Goal: Task Accomplishment & Management: Complete application form

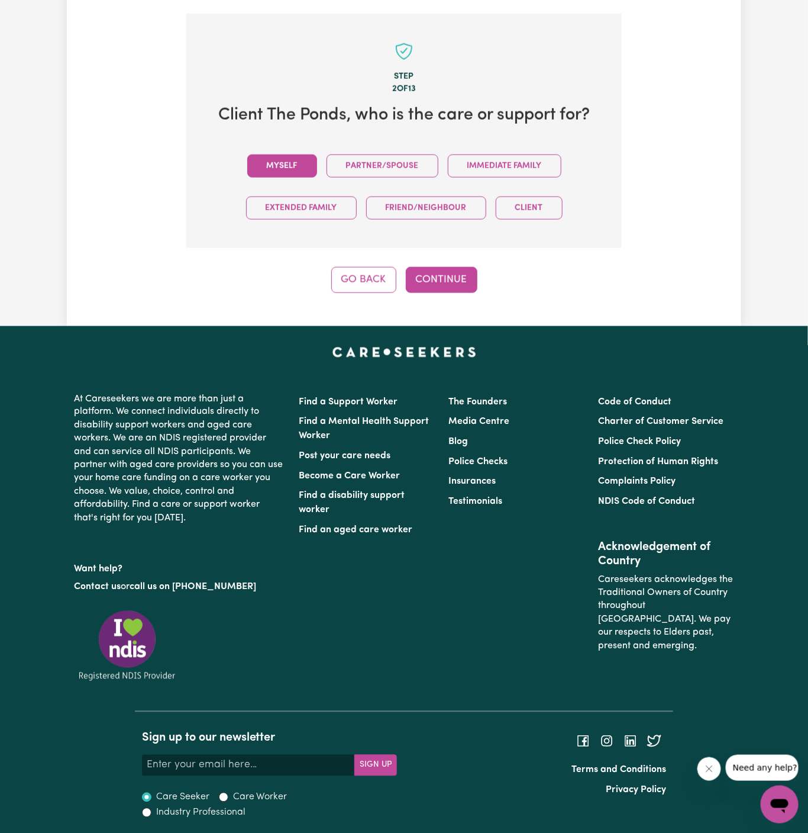
click at [255, 166] on button "Myself" at bounding box center [282, 165] width 70 height 23
click at [430, 267] on button "Continue" at bounding box center [442, 280] width 72 height 26
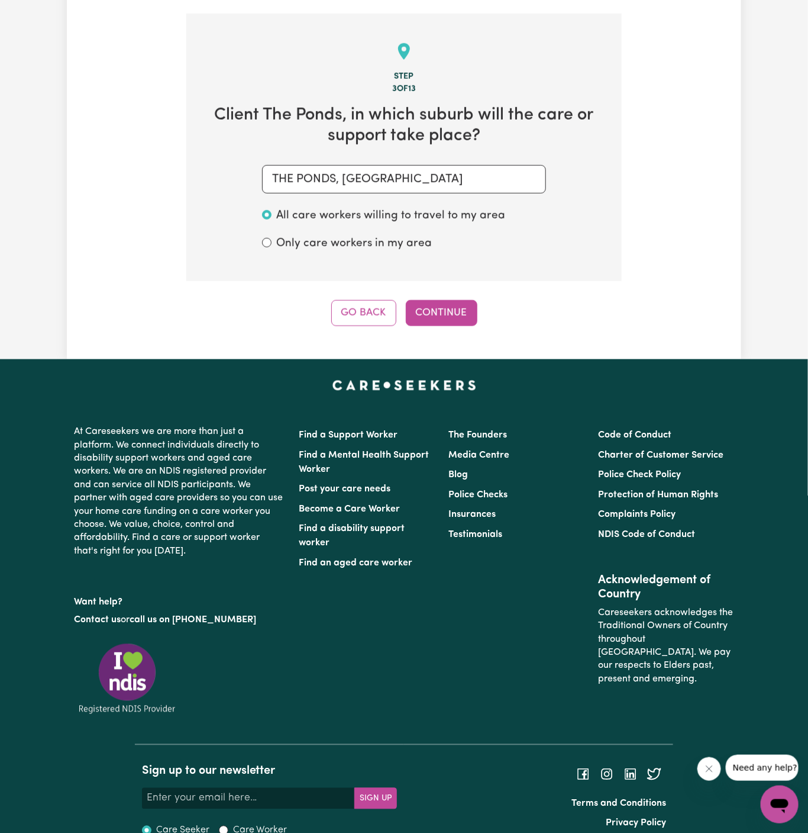
scroll to position [420, 0]
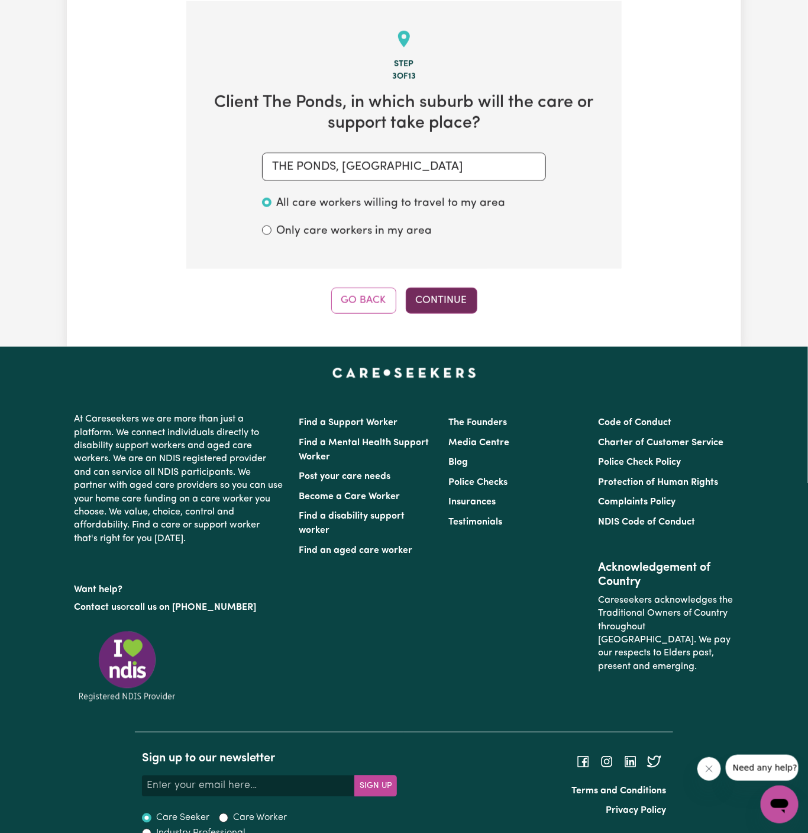
click at [450, 306] on button "Continue" at bounding box center [442, 301] width 72 height 26
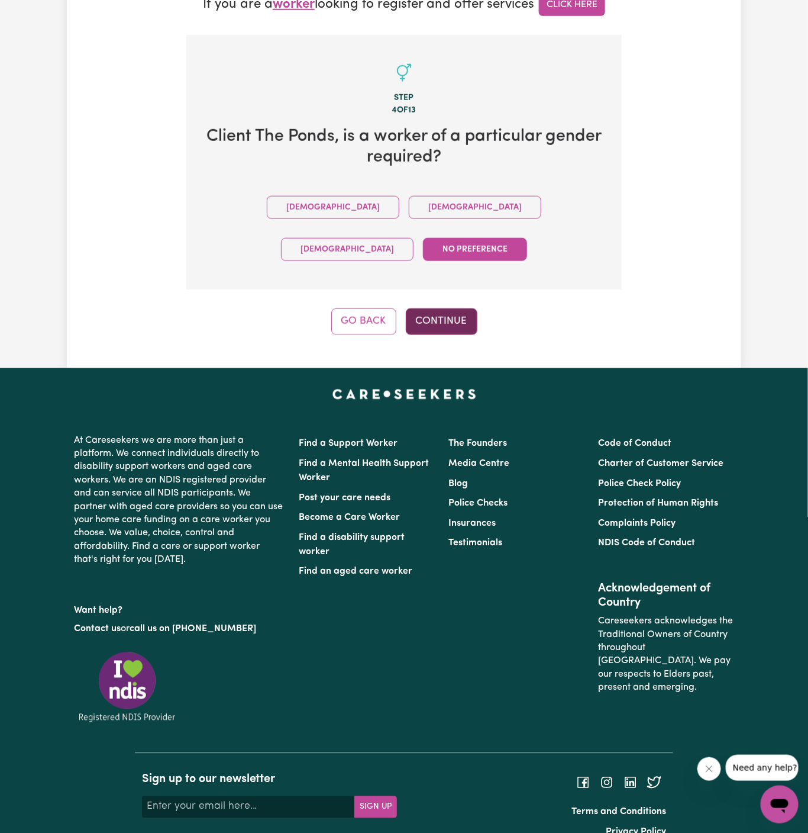
click at [439, 308] on button "Continue" at bounding box center [442, 321] width 72 height 26
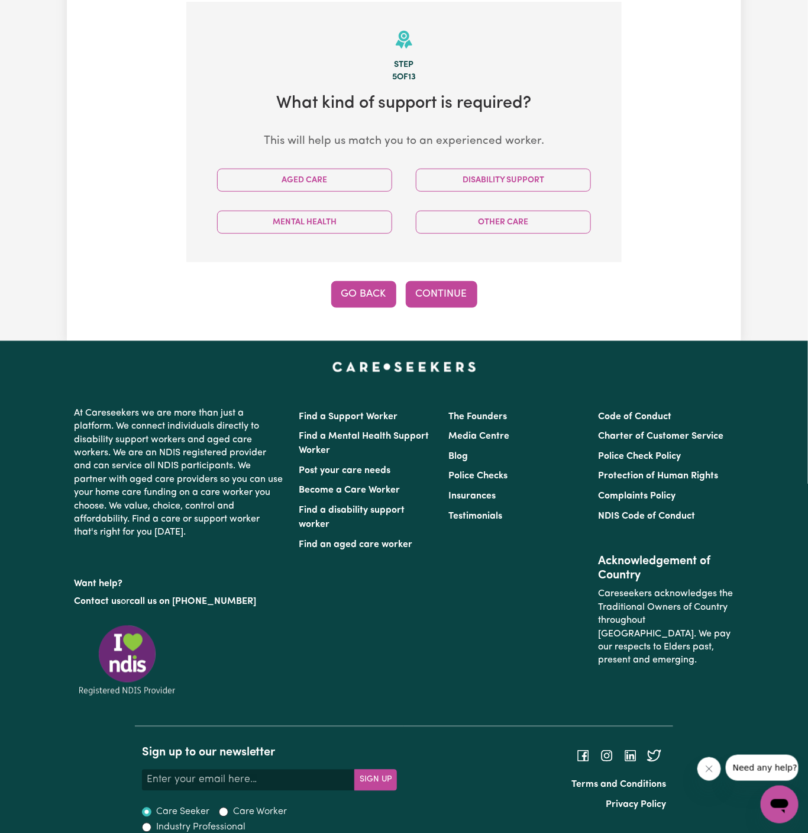
scroll to position [420, 0]
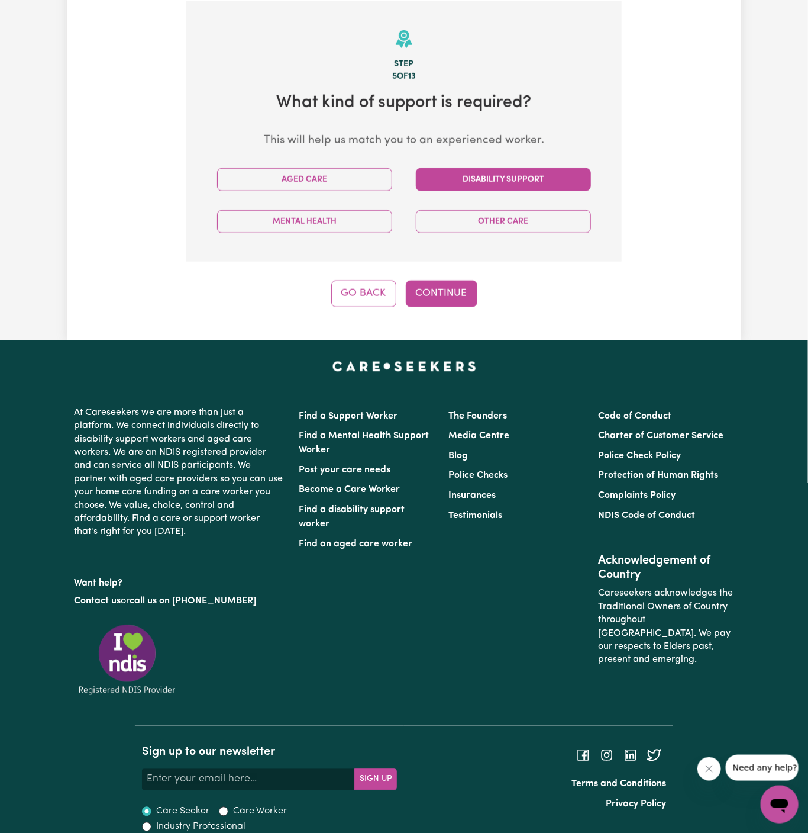
click at [491, 180] on button "Disability Support" at bounding box center [503, 179] width 175 height 23
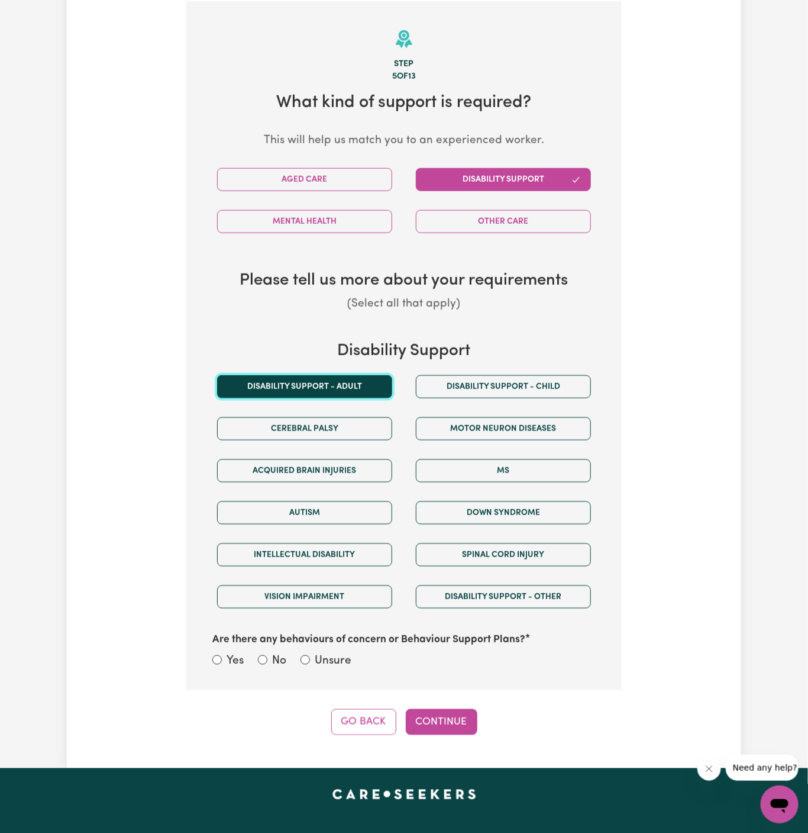
click at [347, 384] on button "Disability support - Adult" at bounding box center [304, 386] width 175 height 23
click at [317, 657] on label "Unsure" at bounding box center [333, 661] width 37 height 17
click at [310, 657] on input "Unsure" at bounding box center [305, 659] width 9 height 9
radio input "true"
click at [455, 731] on button "Continue" at bounding box center [442, 722] width 72 height 26
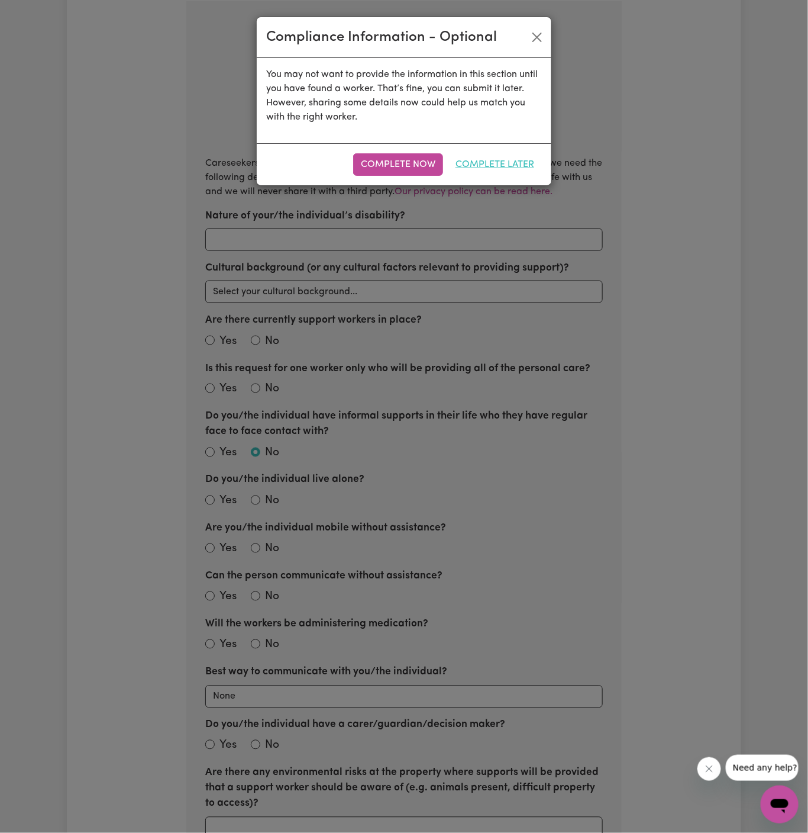
click at [510, 174] on button "Complete Later" at bounding box center [495, 164] width 94 height 22
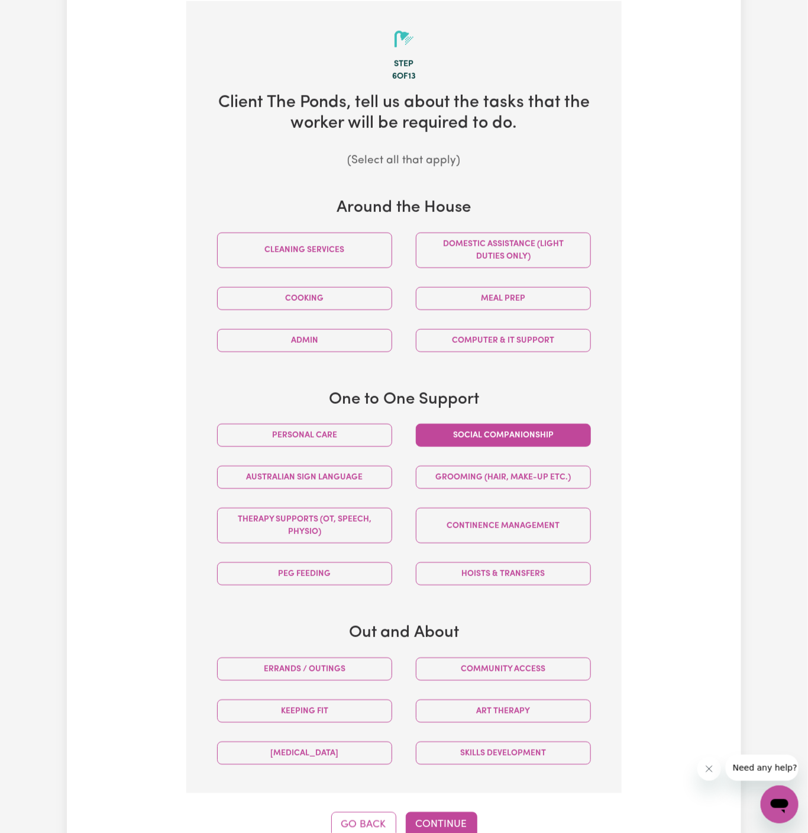
click at [473, 424] on button "Social companionship" at bounding box center [503, 435] width 175 height 23
click at [538, 657] on button "Community access" at bounding box center [503, 668] width 175 height 23
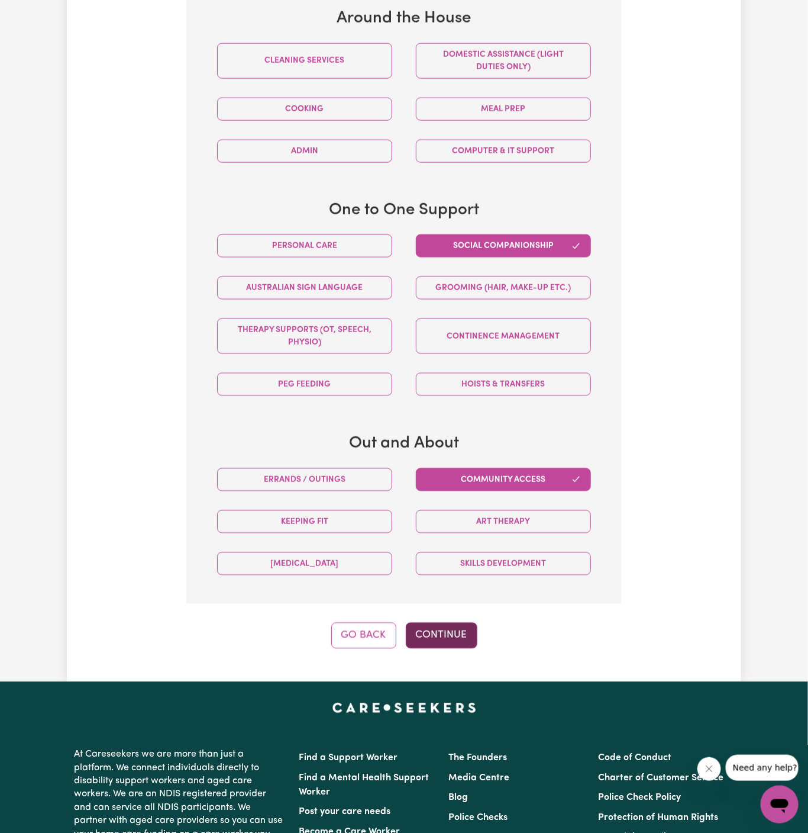
click at [453, 637] on button "Continue" at bounding box center [442, 635] width 72 height 26
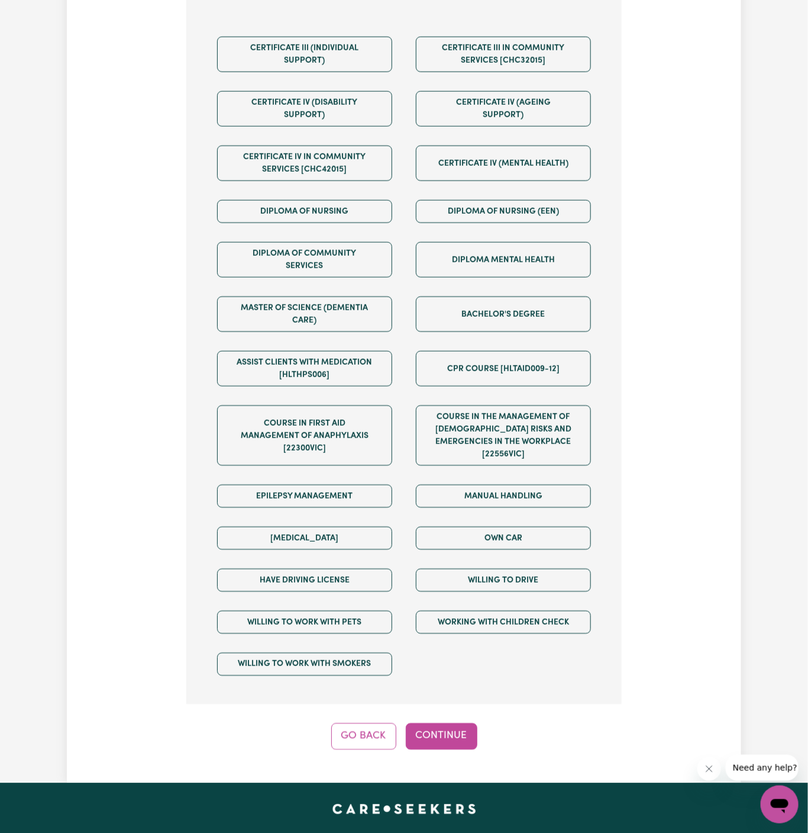
scroll to position [714, 0]
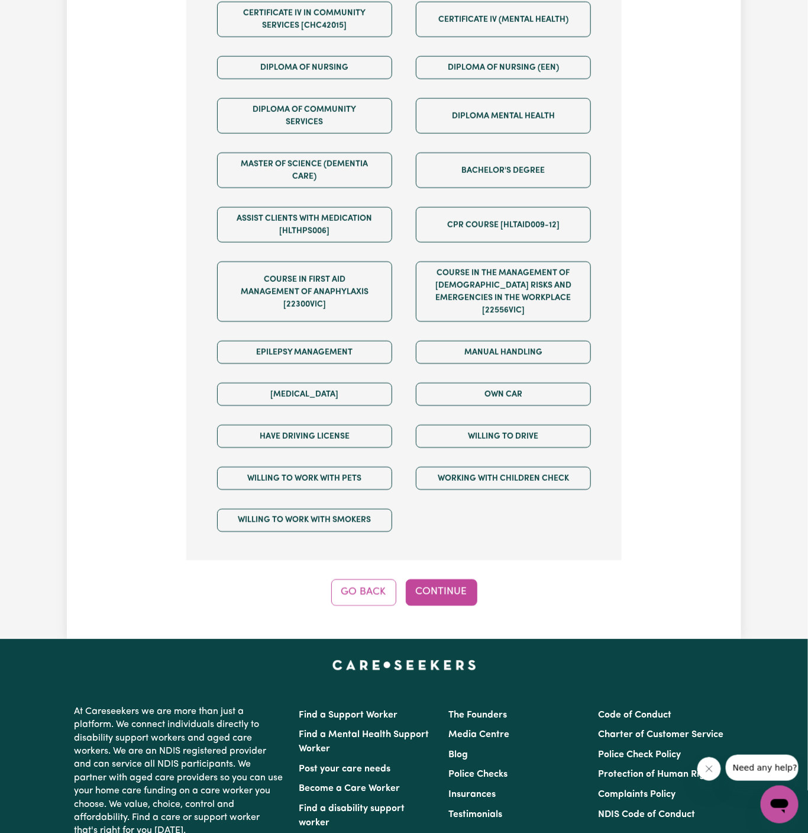
click at [522, 395] on div "Own Car" at bounding box center [503, 394] width 199 height 42
click at [539, 383] on button "Own Car" at bounding box center [503, 394] width 175 height 23
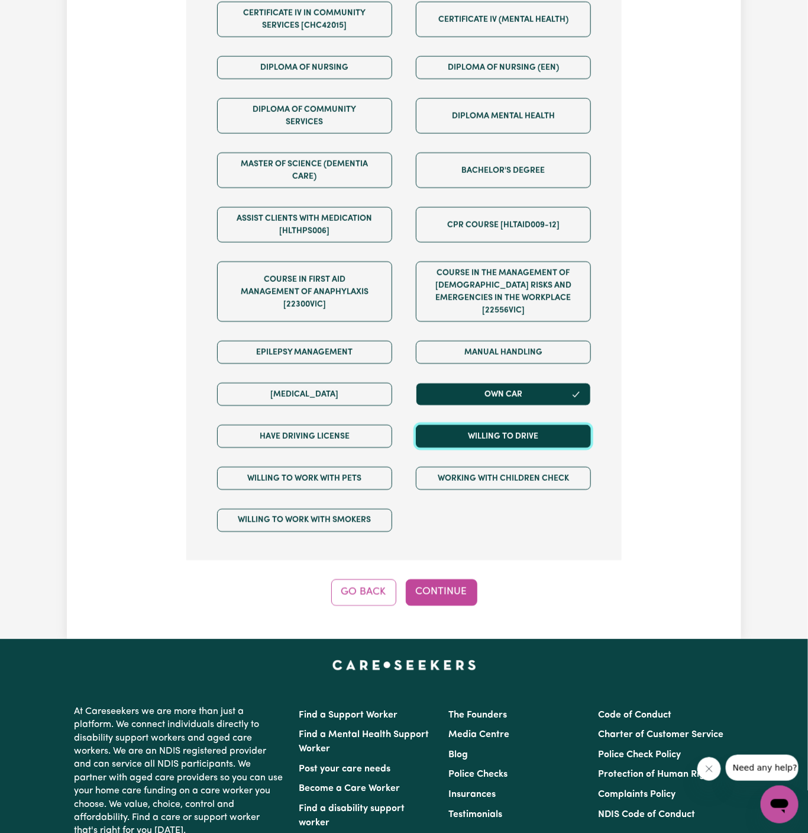
click at [539, 425] on button "Willing to drive" at bounding box center [503, 436] width 175 height 23
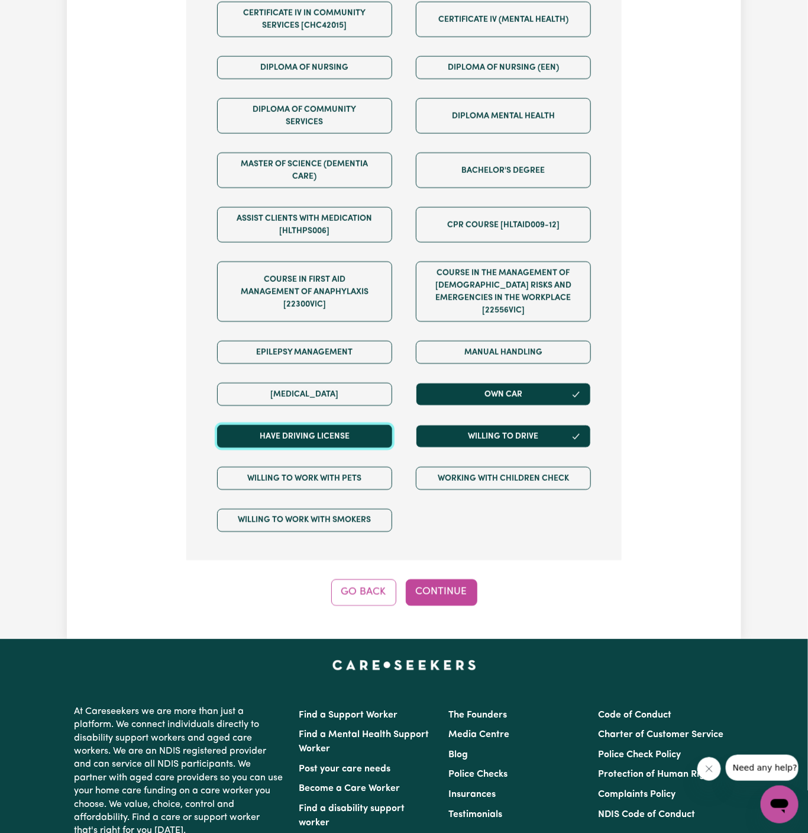
click at [359, 425] on button "Have driving license" at bounding box center [304, 436] width 175 height 23
click at [435, 579] on button "Continue" at bounding box center [442, 592] width 72 height 26
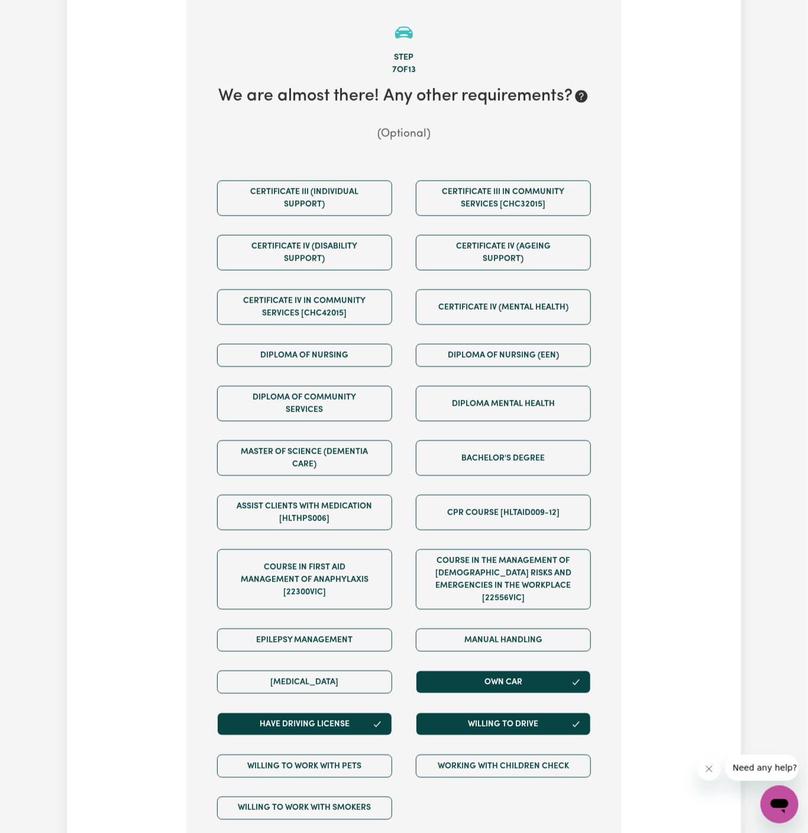
scroll to position [420, 0]
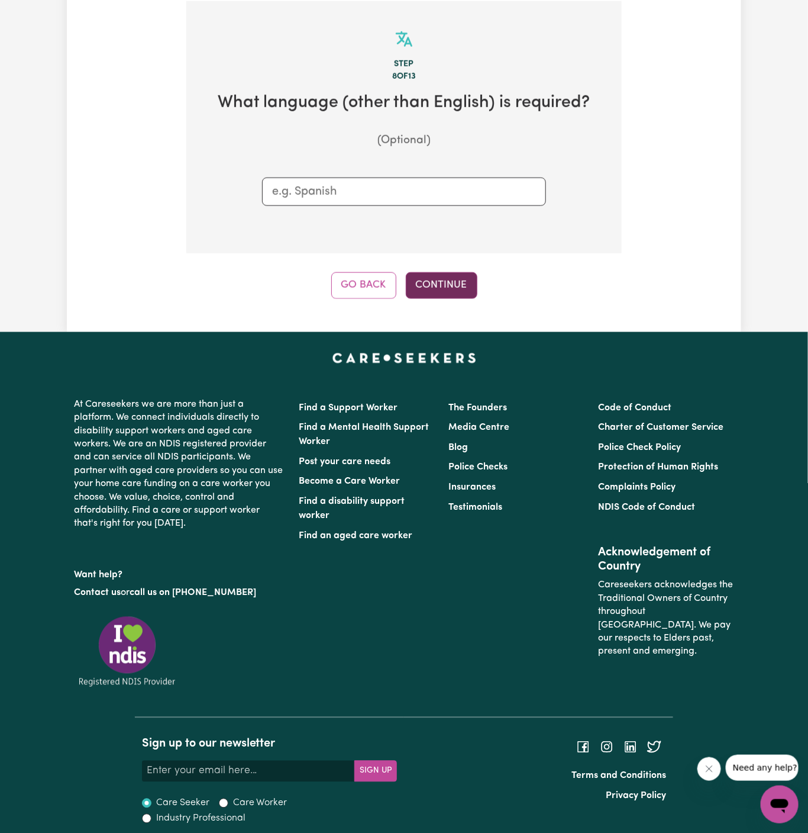
click at [463, 276] on button "Continue" at bounding box center [442, 285] width 72 height 26
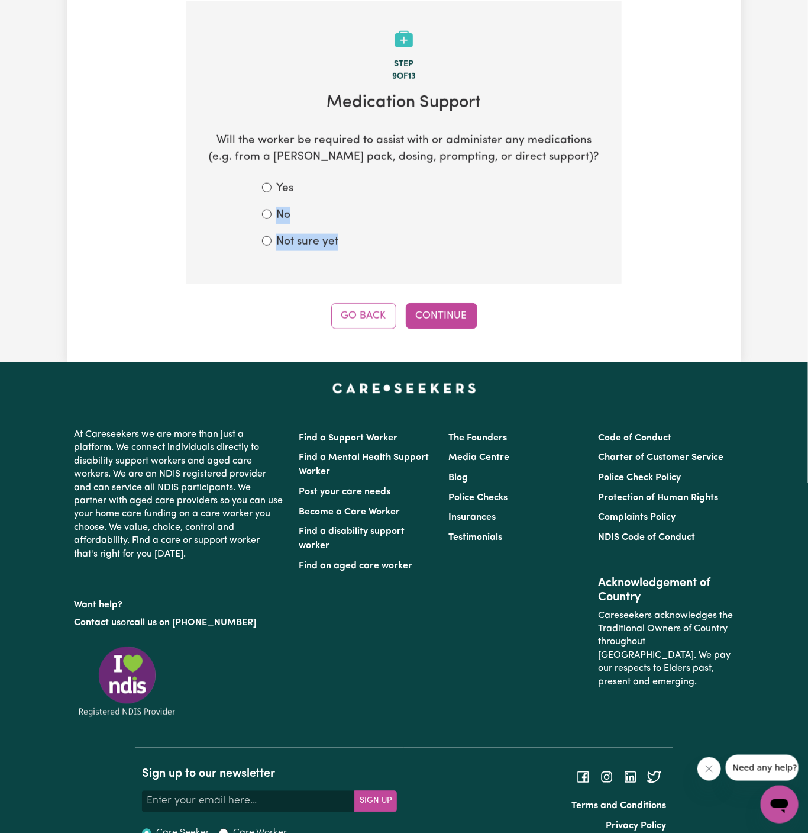
drag, startPoint x: 450, startPoint y: 233, endPoint x: 279, endPoint y: 204, distance: 173.4
click at [279, 204] on form "Yes No Not sure yet" at bounding box center [404, 215] width 284 height 70
click at [285, 220] on label "No" at bounding box center [283, 215] width 14 height 17
click at [272, 219] on input "No" at bounding box center [266, 213] width 9 height 9
radio input "true"
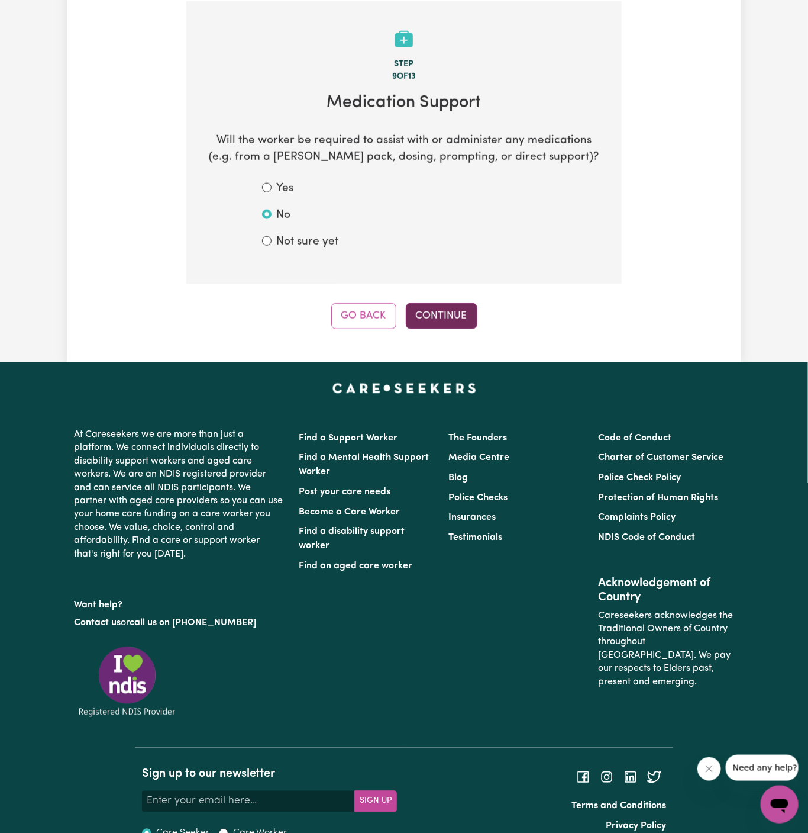
click at [443, 315] on button "Continue" at bounding box center [442, 316] width 72 height 26
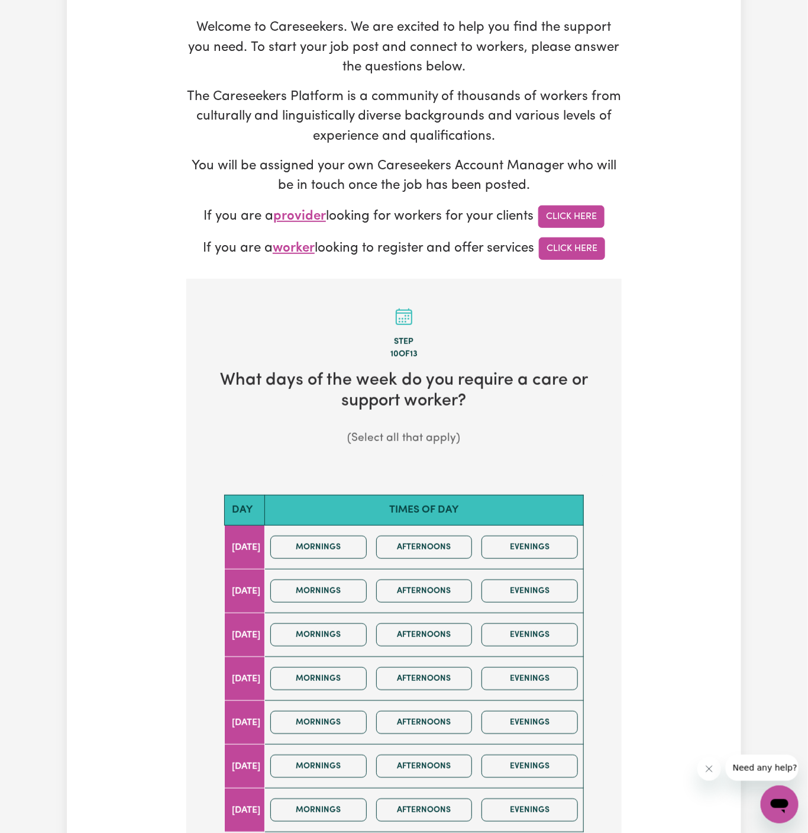
scroll to position [391, 0]
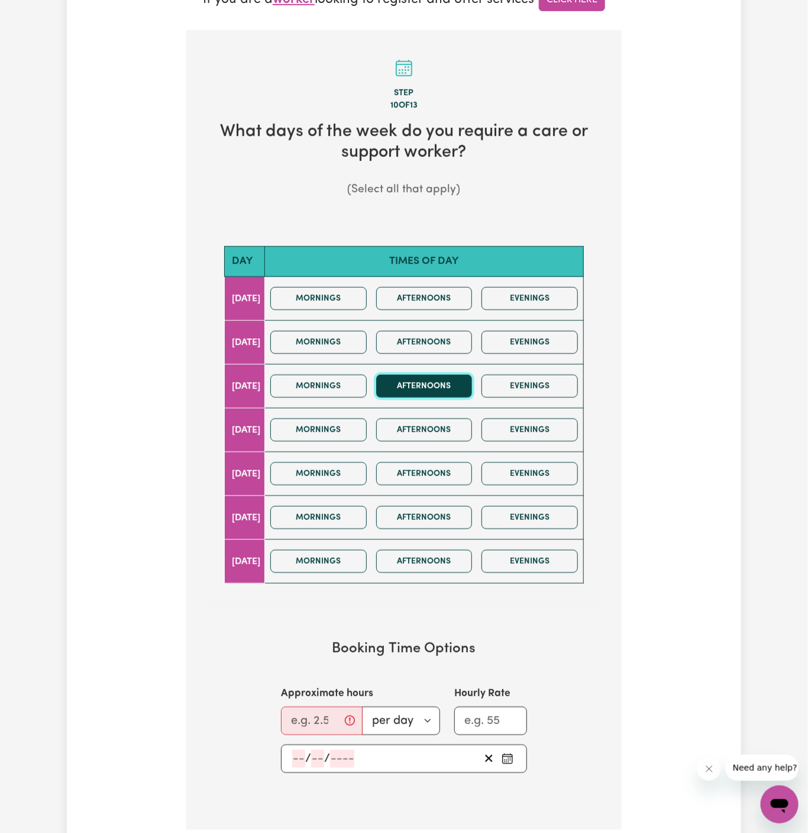
click at [433, 387] on button "Afternoons" at bounding box center [424, 386] width 96 height 23
click at [320, 707] on input "Approximate hours" at bounding box center [322, 721] width 82 height 28
type input "2"
click at [296, 755] on input "number" at bounding box center [298, 759] width 13 height 18
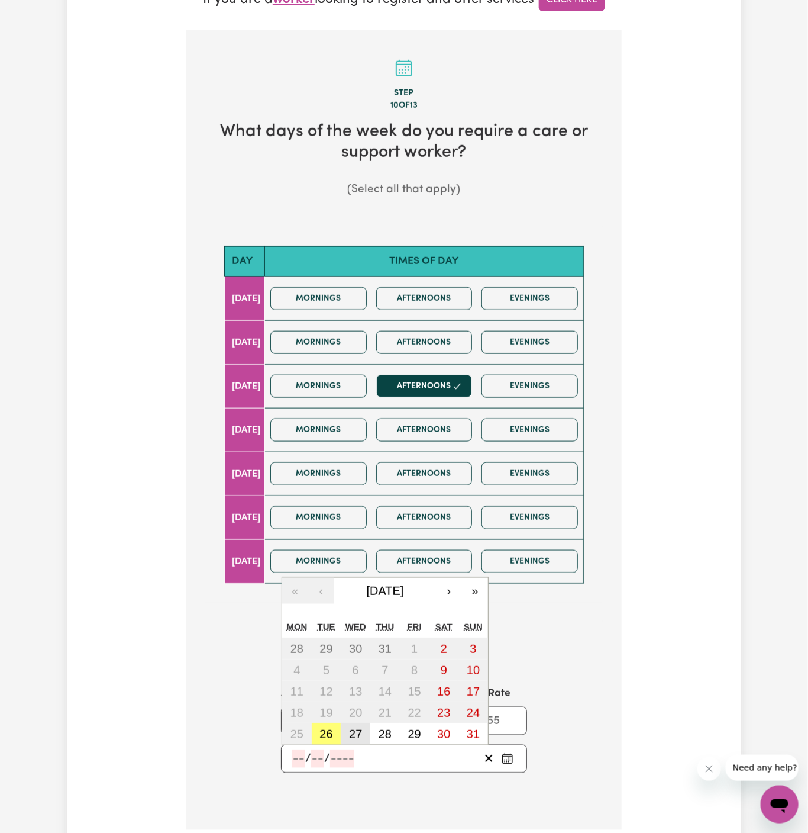
click at [354, 727] on abbr "27" at bounding box center [355, 733] width 13 height 13
type input "2025-08-27"
type input "27"
type input "8"
type input "2025"
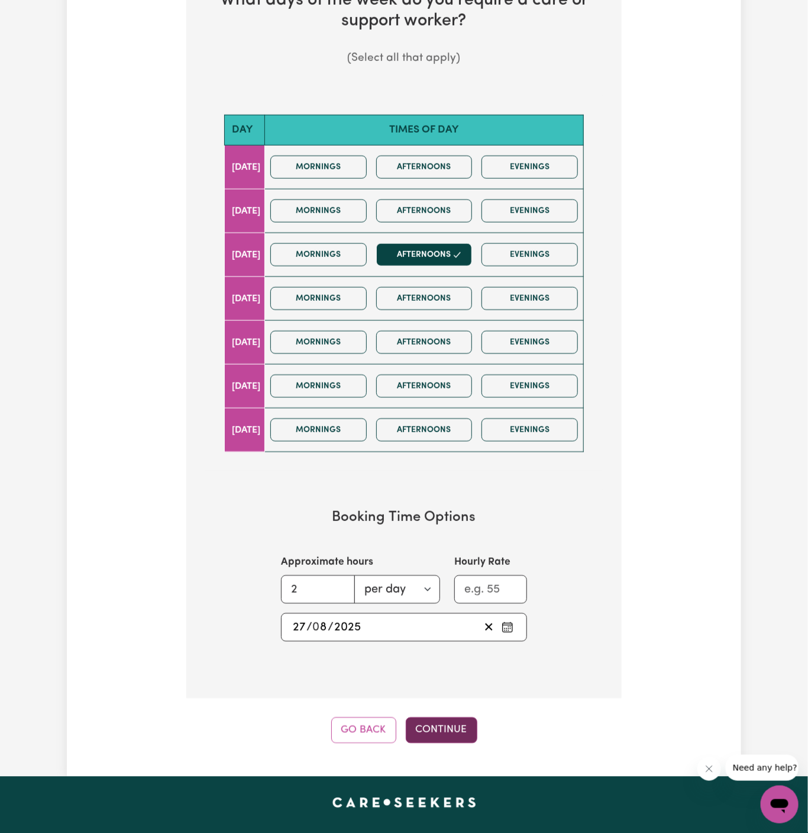
click at [446, 725] on button "Continue" at bounding box center [442, 730] width 72 height 26
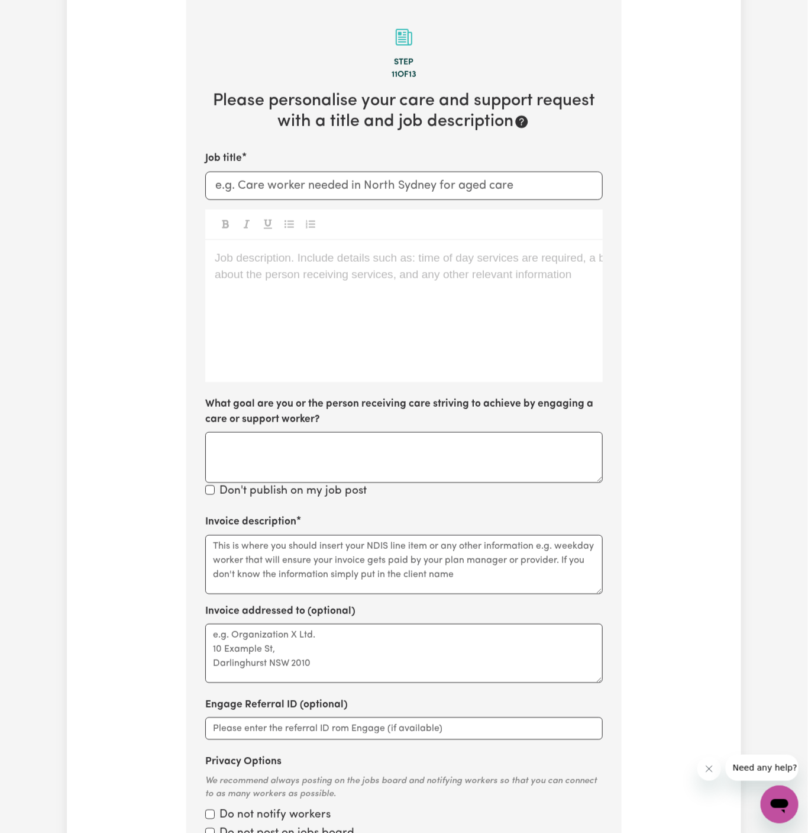
scroll to position [420, 0]
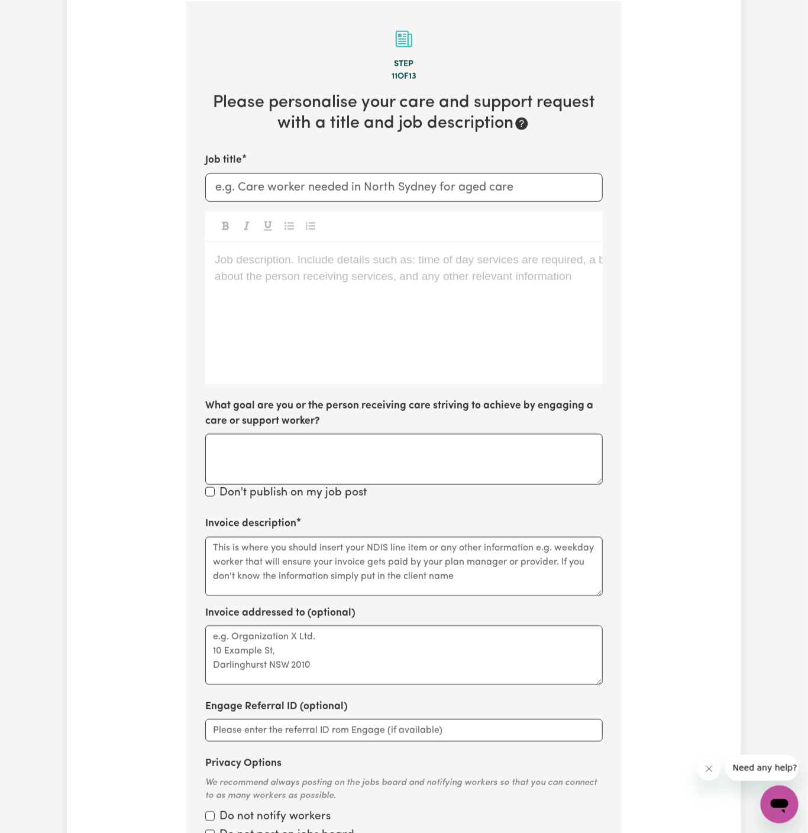
click at [296, 237] on div at bounding box center [404, 226] width 398 height 31
click at [300, 284] on div "Job description. Include details such as: time of day services are required, a …" at bounding box center [404, 313] width 398 height 142
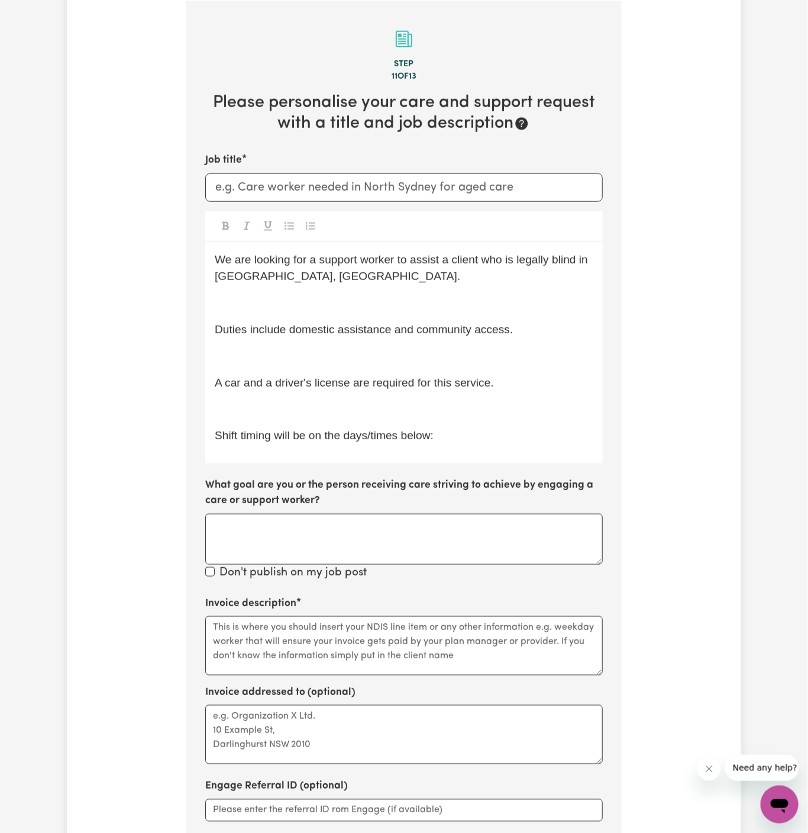
click at [502, 433] on p "Shift timing will be on the days/times below:" at bounding box center [404, 435] width 379 height 17
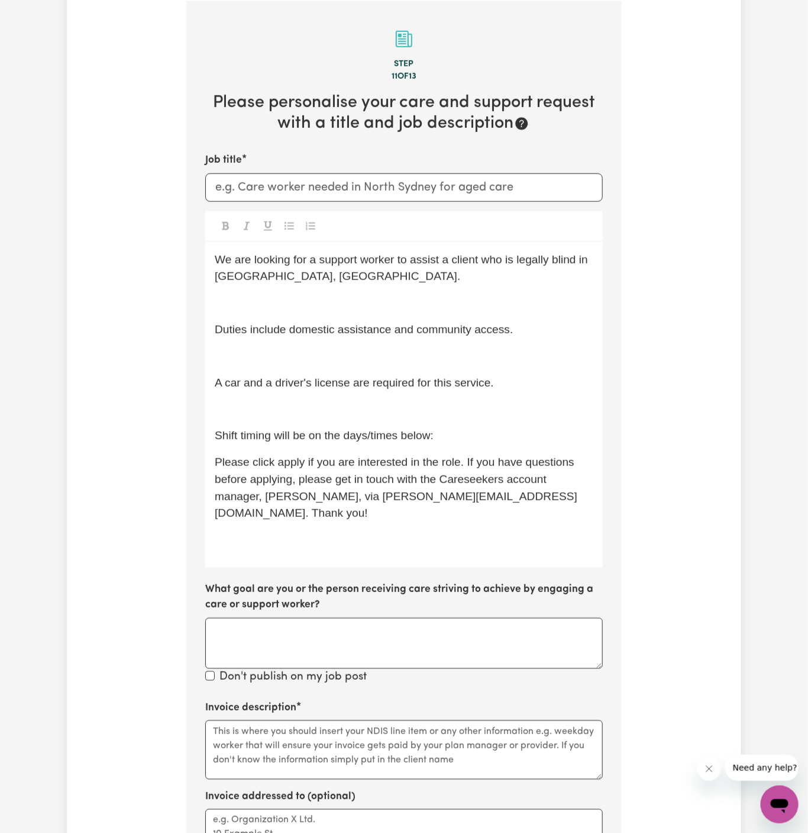
click at [242, 404] on p "﻿" at bounding box center [404, 409] width 379 height 17
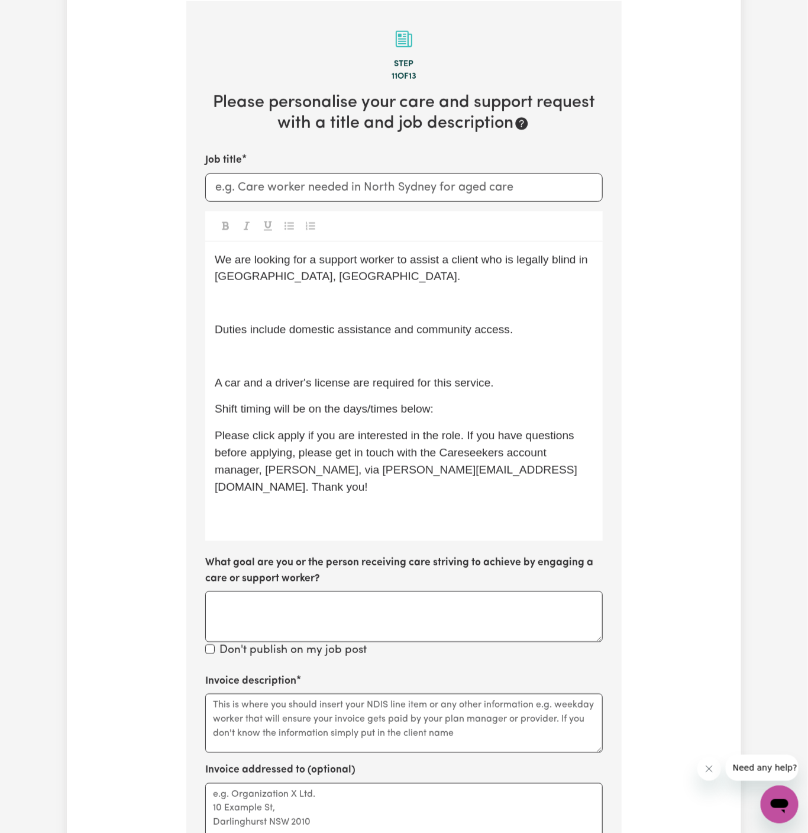
click at [249, 348] on p "﻿" at bounding box center [404, 356] width 379 height 17
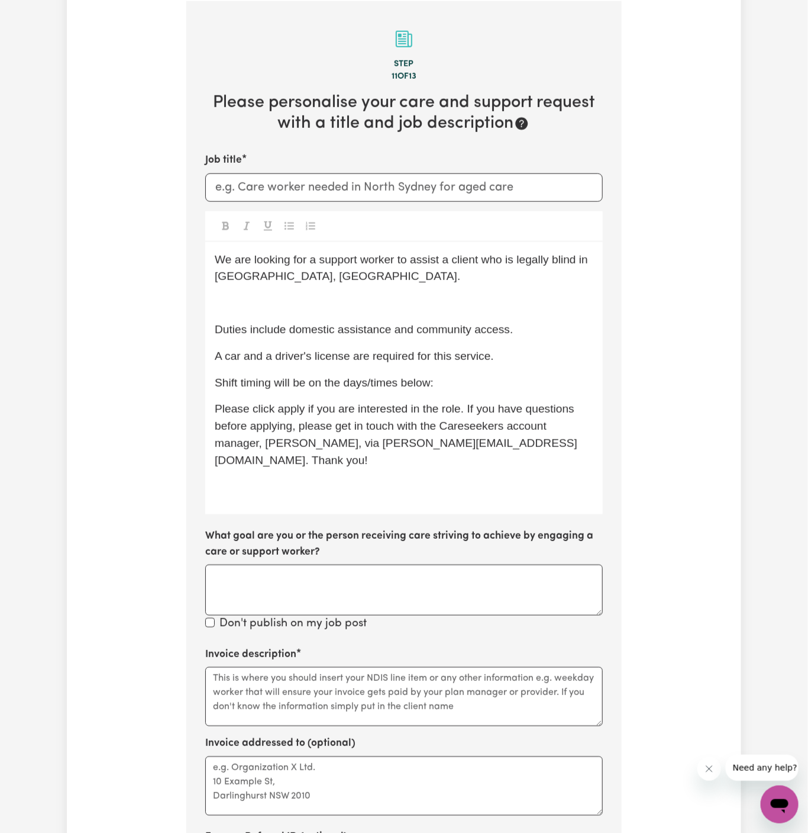
click at [257, 295] on p "﻿" at bounding box center [404, 303] width 379 height 17
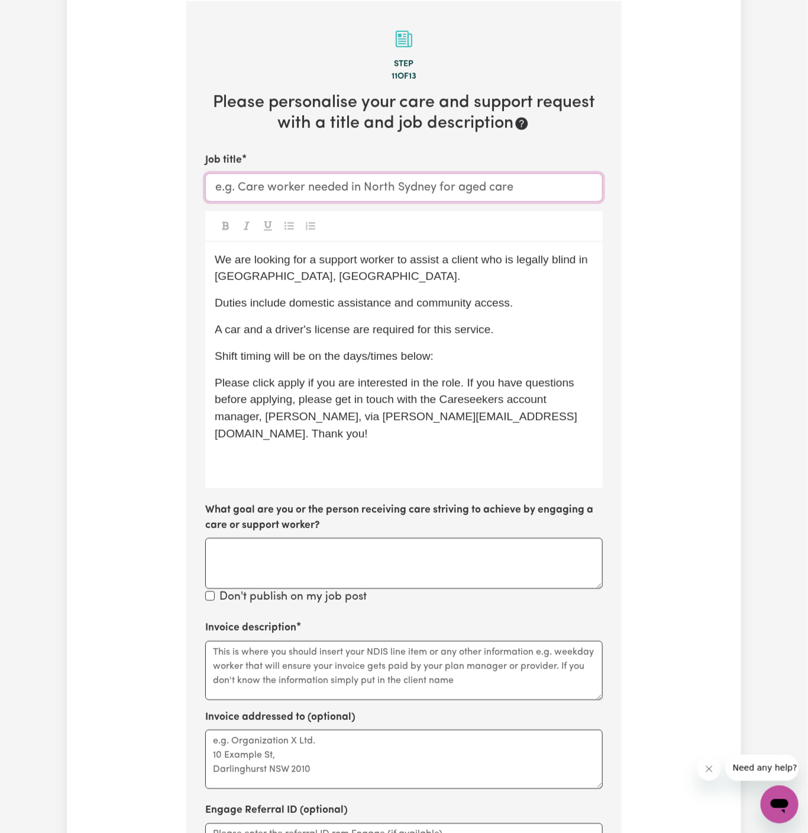
click at [401, 195] on input "Job title" at bounding box center [404, 187] width 398 height 28
paste input "The Ponds, NSW"
type input "Support Worker Needed In The Ponds, NSW"
click at [463, 244] on div "We are looking for a support worker to assist a client who is legally blind in …" at bounding box center [404, 365] width 398 height 246
drag, startPoint x: 305, startPoint y: 274, endPoint x: 203, endPoint y: 273, distance: 101.8
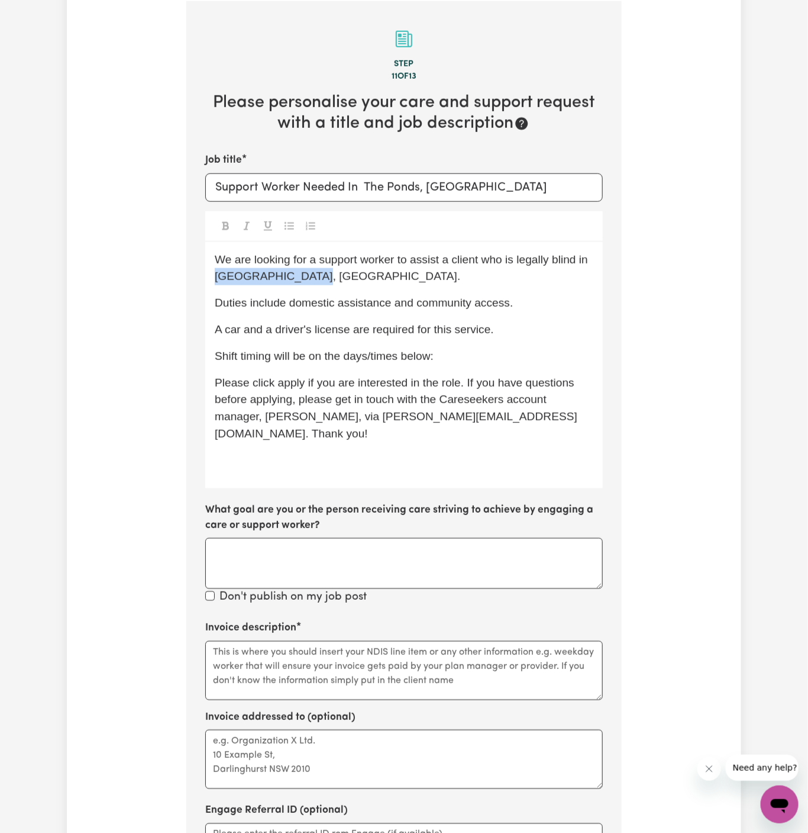
click at [203, 273] on section "Step 11 of 13 Please personalise your care and support request with a title and…" at bounding box center [404, 488] width 436 height 975
drag, startPoint x: 574, startPoint y: 259, endPoint x: 512, endPoint y: 259, distance: 61.5
click at [512, 259] on span "We are looking for a support worker to assist a client who is legally blind in …" at bounding box center [405, 268] width 380 height 30
click at [399, 321] on p "A car and a driver's license are required for this service." at bounding box center [404, 329] width 379 height 17
drag, startPoint x: 416, startPoint y: 283, endPoint x: 293, endPoint y: 285, distance: 122.5
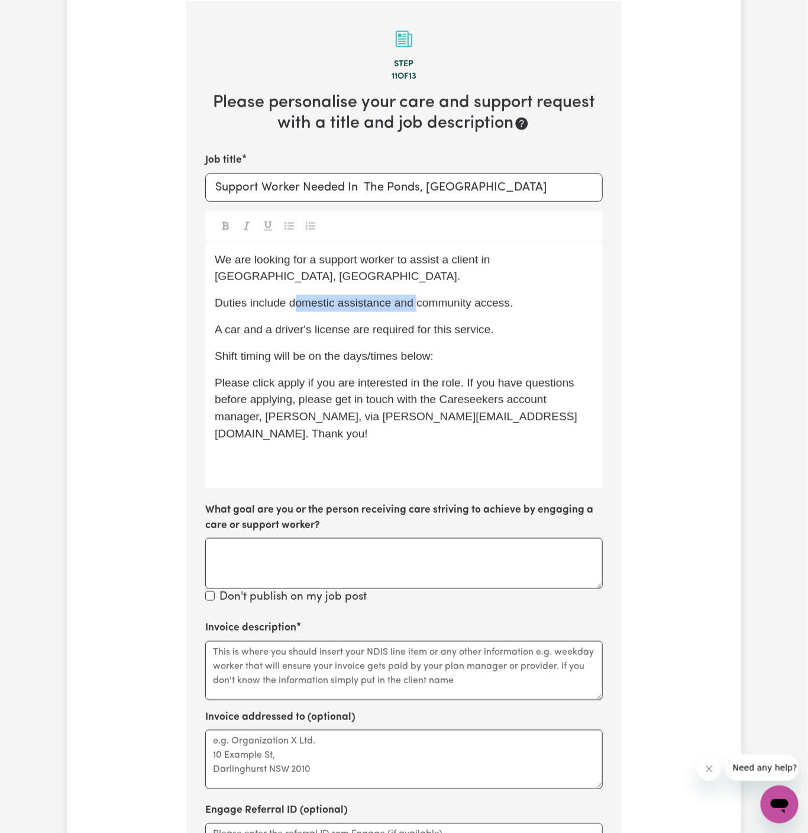
click at [293, 296] on span "Duties include domestic assistance and community access." at bounding box center [364, 302] width 298 height 12
click at [253, 257] on span "We are looking for a support worker to assist a client in The Ponds, NSW." at bounding box center [356, 268] width 282 height 30
click at [369, 313] on div "We are URGENTLY looking for a support worker to assist a client in The Ponds, N…" at bounding box center [404, 365] width 398 height 246
click at [325, 344] on div "We are URGENTLY looking for a support worker to assist a client in The Ponds, N…" at bounding box center [404, 365] width 398 height 246
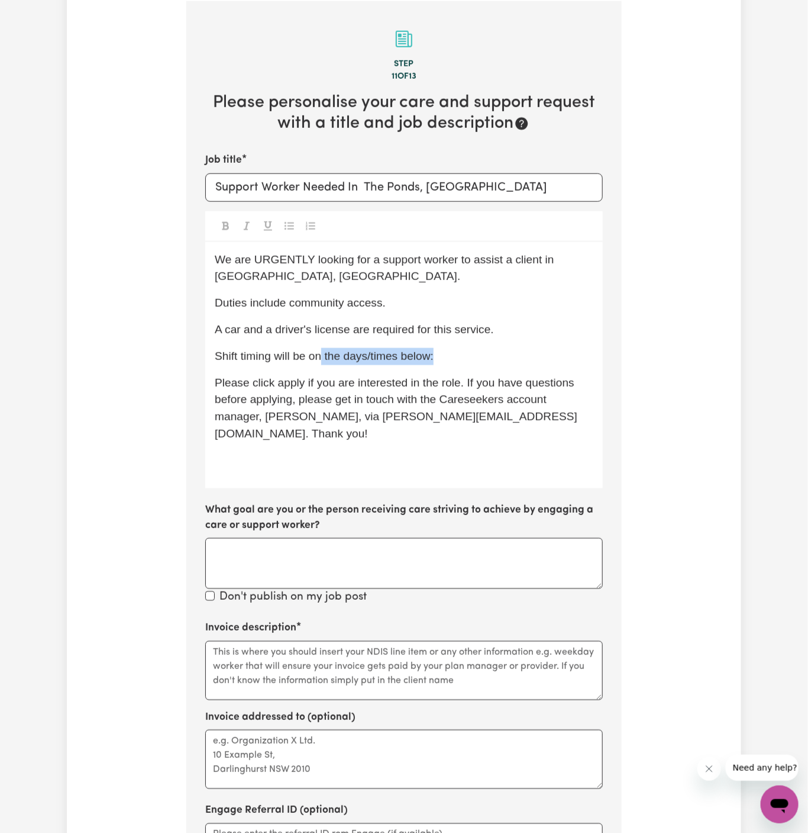
drag, startPoint x: 320, startPoint y: 353, endPoint x: 554, endPoint y: 350, distance: 234.9
click at [554, 350] on p "Shift timing will be on the days/times below:" at bounding box center [404, 356] width 379 height 17
click at [292, 403] on span "Please click apply if you are interested in the role. If you have questions bef…" at bounding box center [396, 407] width 363 height 63
click at [513, 357] on span "Shift timing will be one-off tomorrow, Wednesday, 27/08 from 2 pm to 4 pm." at bounding box center [369, 356] width 308 height 12
click at [497, 399] on span "Please click Apply if you are interested in the role. If you have questions bef…" at bounding box center [396, 407] width 363 height 63
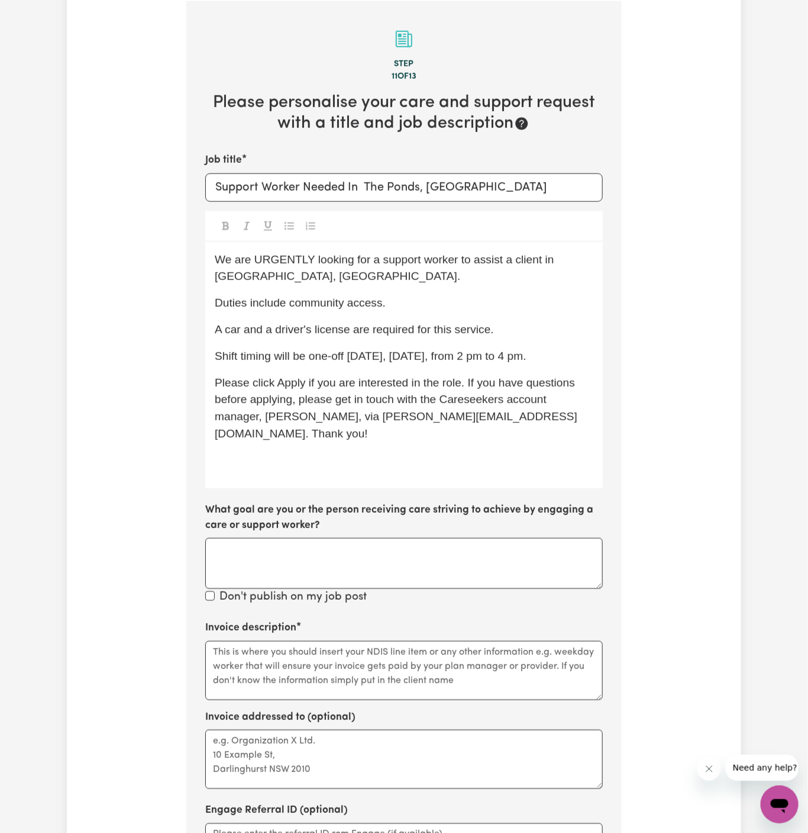
click at [449, 478] on div "We are URGENTLY looking for a support worker to assist a client in The Ponds, N…" at bounding box center [404, 365] width 398 height 246
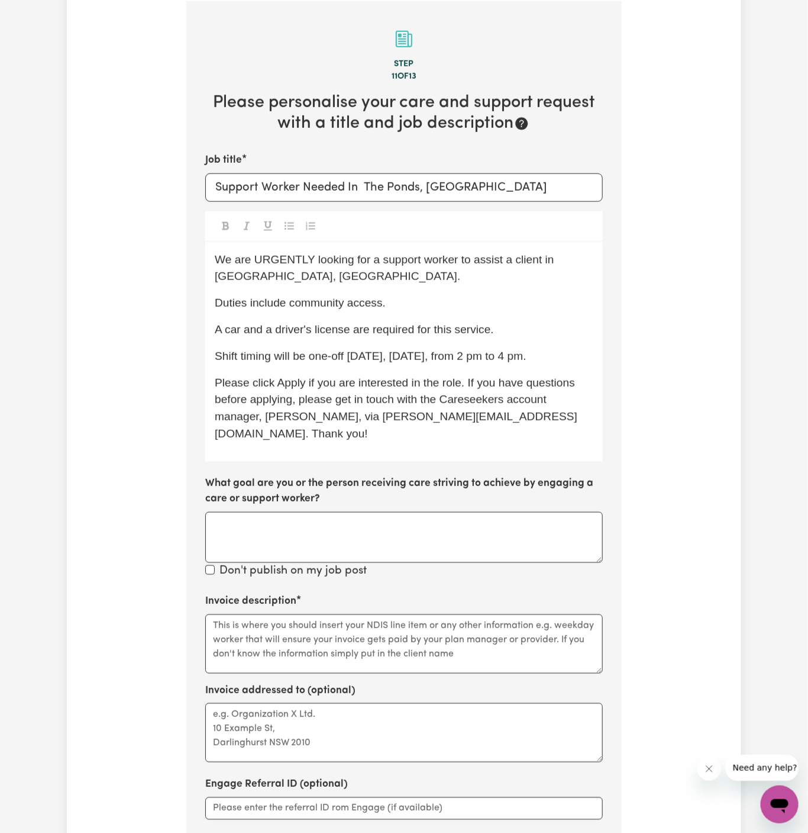
click at [230, 356] on span "Shift timing will be one-off tomorrow, Wednesday, 27/08, from 2 pm to 4 pm." at bounding box center [371, 356] width 312 height 12
click at [308, 365] on p "Shift timing will be one-off tomorrow, Wednesday, 27/08, from 2 pm to 4 pm." at bounding box center [404, 356] width 379 height 17
click at [307, 353] on span "Shift timing will be one-off tomorrow, Wednesday, 27/08, from 2 pm to 4 pm." at bounding box center [371, 356] width 312 height 12
click at [394, 396] on span "Please click Apply if you are interested in the role. If you have questions bef…" at bounding box center [396, 407] width 363 height 63
click at [405, 614] on textarea "Invoice description" at bounding box center [404, 643] width 398 height 59
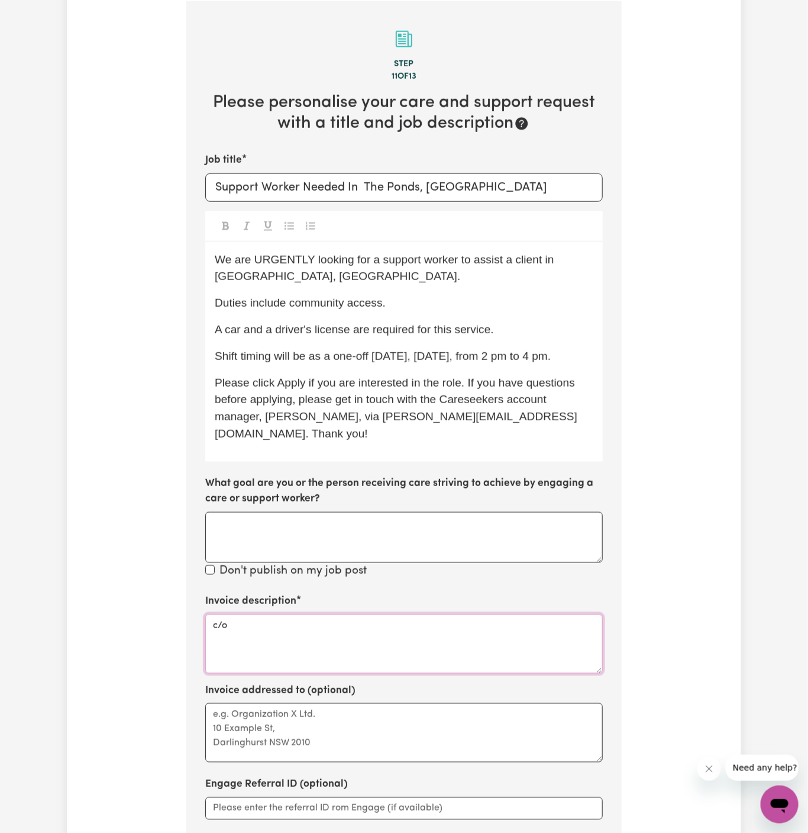
paste textarea "Hands Of Care -"
click at [272, 630] on textarea "c/o Hands Of Care" at bounding box center [404, 643] width 398 height 59
type textarea "c/o Hands Of Care"
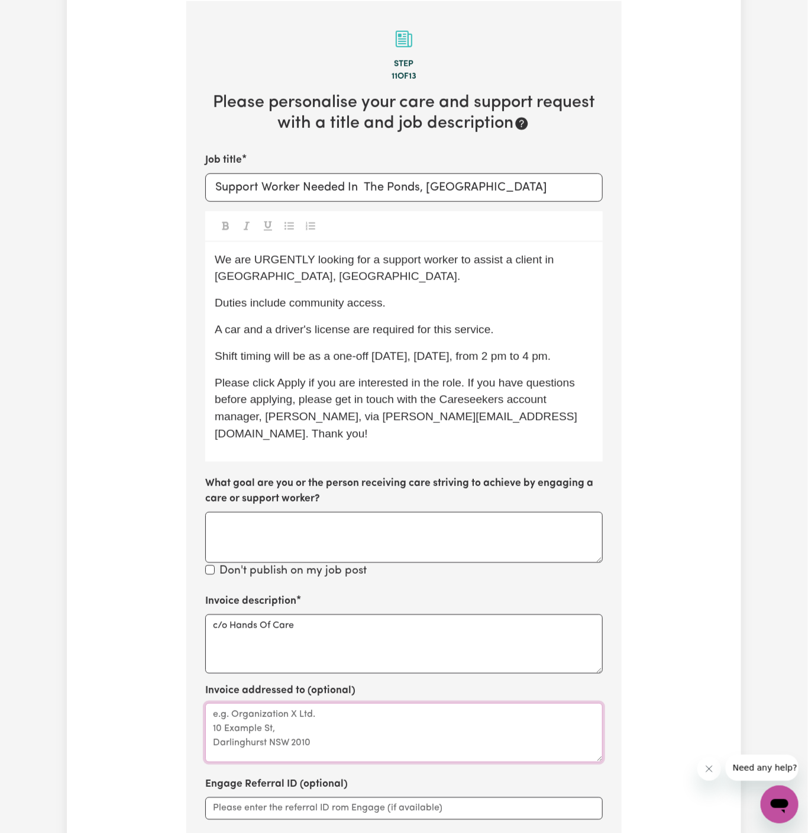
click at [294, 725] on textarea "Invoice addressed to (optional)" at bounding box center [404, 732] width 398 height 59
paste textarea "c/o Hands Of Care"
type textarea "c/o Hands Of Care"
click at [424, 308] on p "Duties include community access." at bounding box center [404, 303] width 379 height 17
click at [219, 357] on span "Shift timing will be as a one-off tomorrow, Wednesday, 27/08, from 2 pm to 4 pm." at bounding box center [383, 356] width 336 height 12
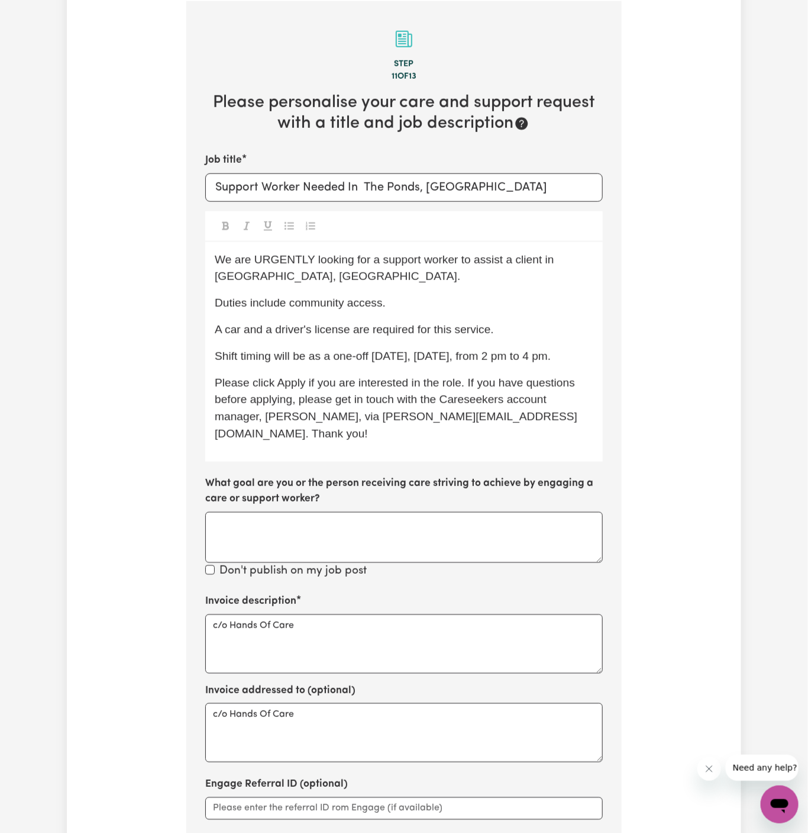
click at [424, 323] on span "A car and a driver's license are required for this service." at bounding box center [354, 329] width 279 height 12
click at [635, 291] on div "Tell us your care and support requirements Welcome to Careseekers. We are excit…" at bounding box center [404, 325] width 675 height 1340
click at [402, 299] on p "Duties include community access." at bounding box center [404, 303] width 379 height 17
click at [431, 304] on span "Duties include community access (taking him to his physio appointment)" at bounding box center [396, 302] width 362 height 12
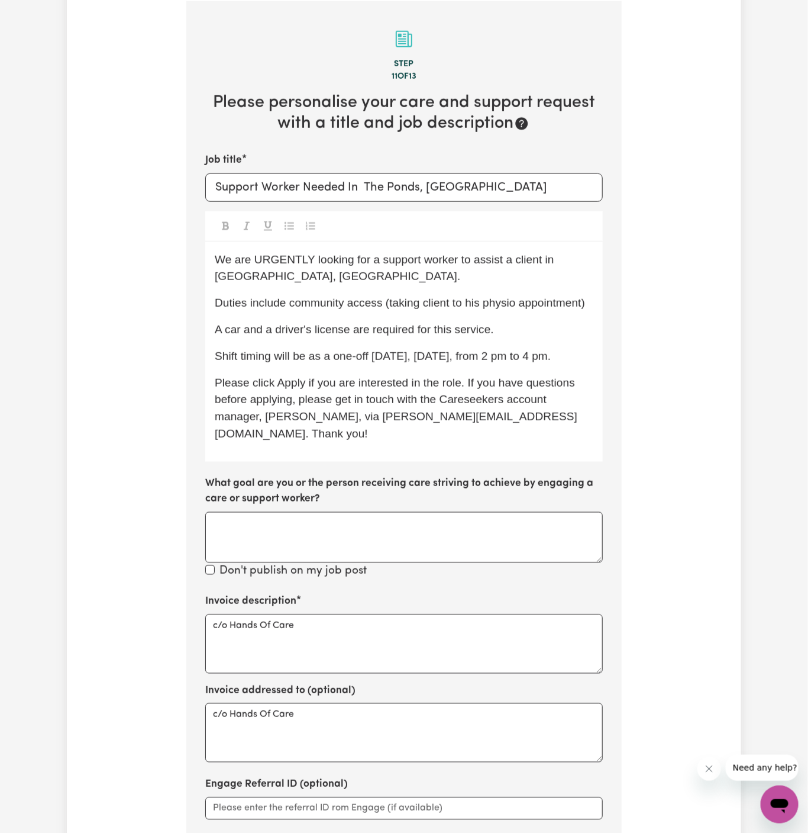
click at [479, 302] on span "Duties include community access (taking client to his physio appointment)" at bounding box center [400, 302] width 370 height 12
click at [514, 334] on p "A car and a driver's license are required for this service." at bounding box center [404, 329] width 379 height 17
click at [443, 307] on span "Duties include community access (taking client to physio appointment)" at bounding box center [391, 302] width 353 height 12
click at [476, 296] on span "Duties include community access (taking client to physio appointment)" at bounding box center [391, 302] width 353 height 12
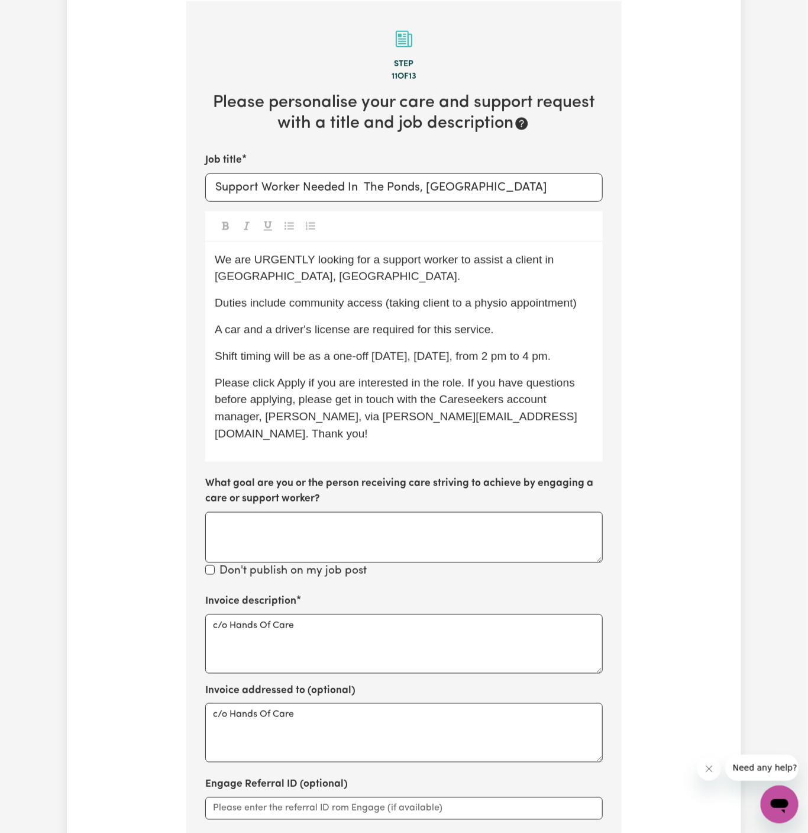
click at [529, 351] on span "Shift timing will be as a one-off tomorrow, Wednesday, 27/08, from 2 pm to 4 pm." at bounding box center [383, 356] width 336 height 12
click at [450, 348] on p "Shift timing will be as a one-off tomorrow, Wednesday, 27/08, from 2 pm to 4 pm." at bounding box center [404, 356] width 379 height 17
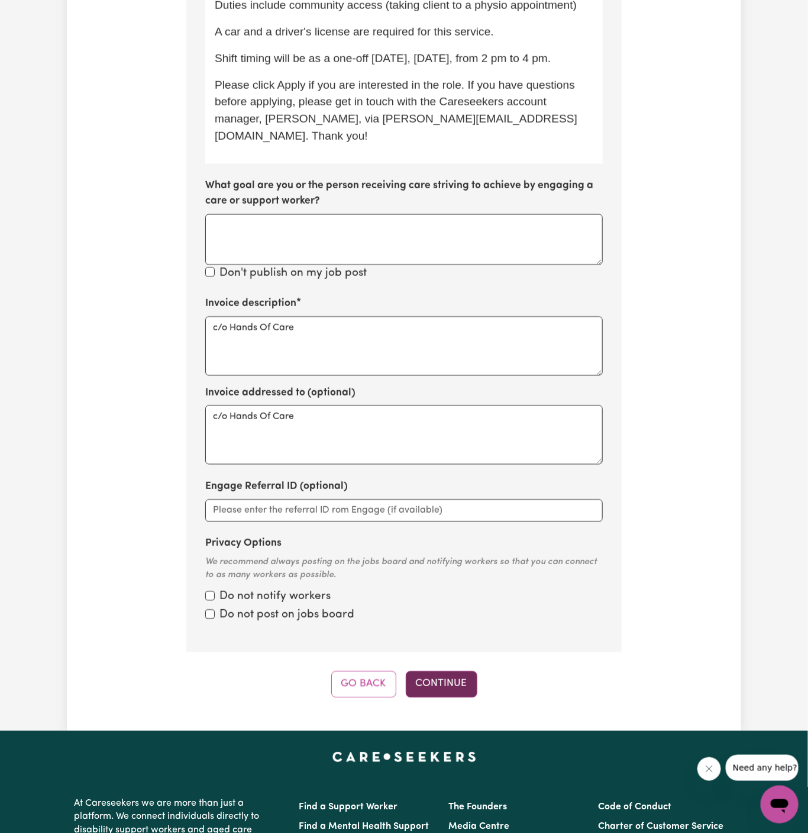
click at [453, 680] on button "Continue" at bounding box center [442, 684] width 72 height 26
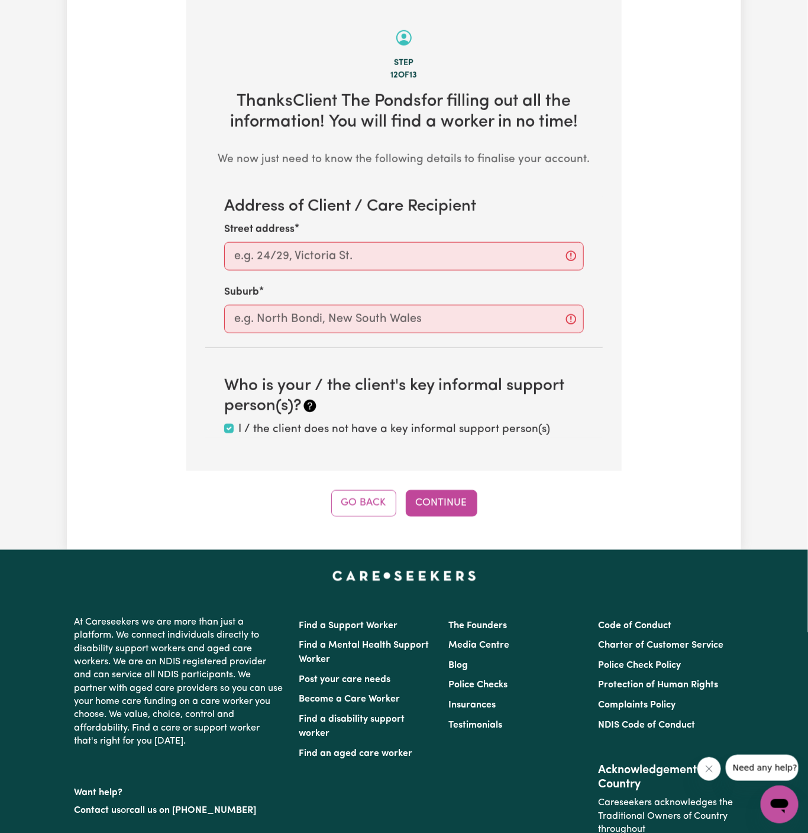
scroll to position [420, 0]
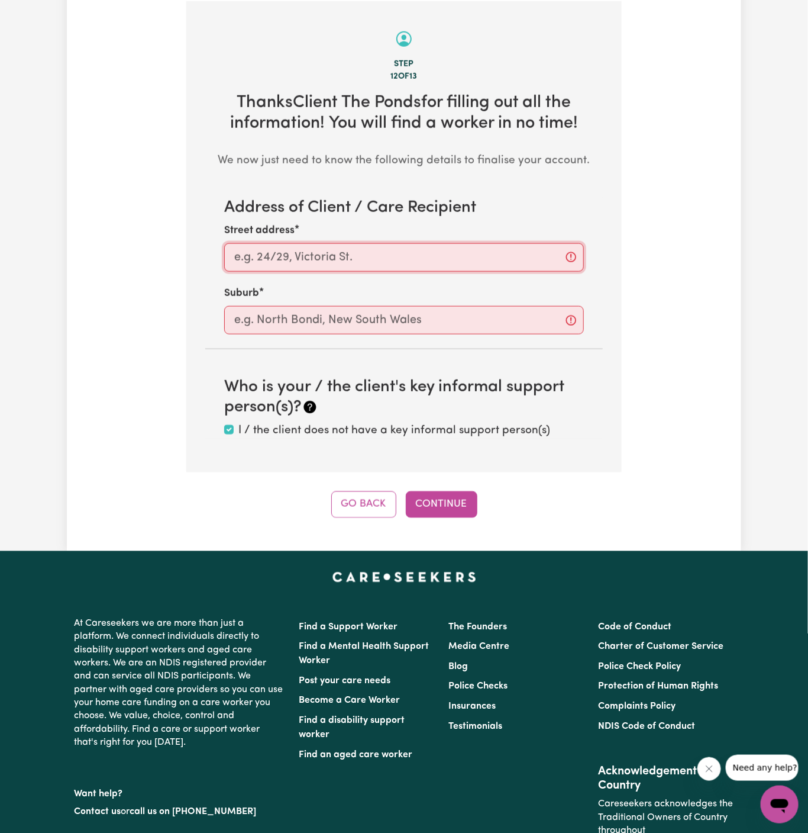
click at [321, 251] on input "Street address" at bounding box center [404, 257] width 360 height 28
paste input "The Ponds"
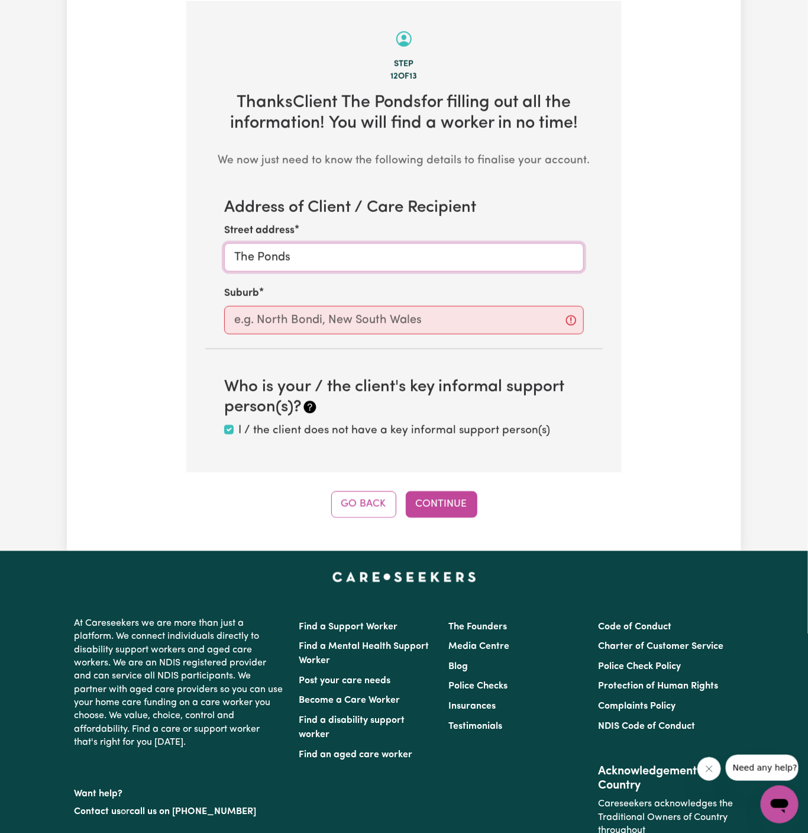
type input "The Ponds"
click at [317, 321] on input "text" at bounding box center [404, 320] width 360 height 28
paste input "The Ponds"
type input "The Ponds"
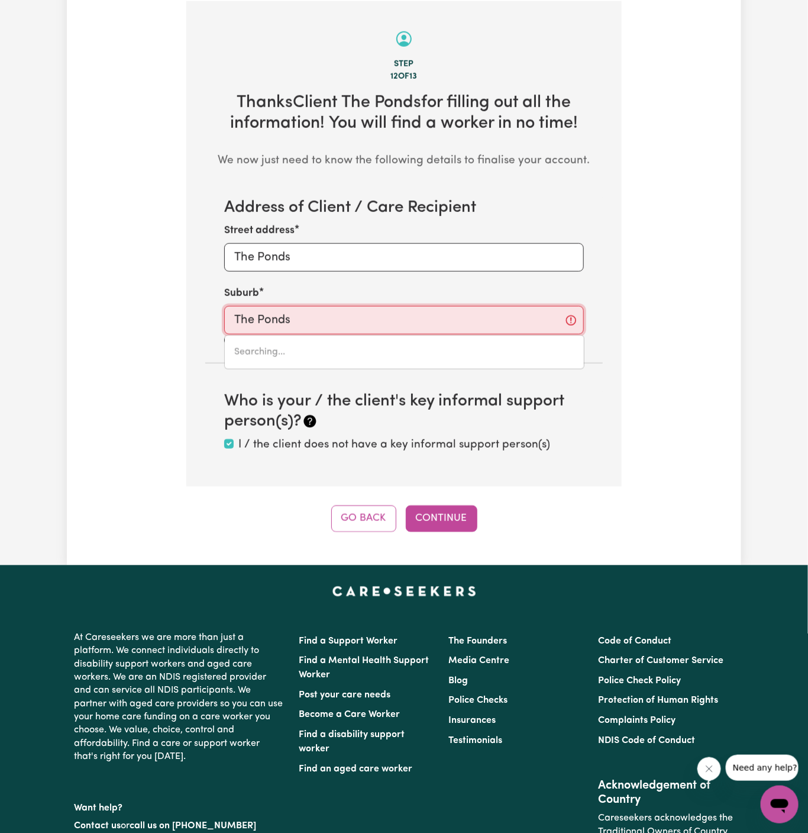
type input "The Ponds, New South Wales, 2769"
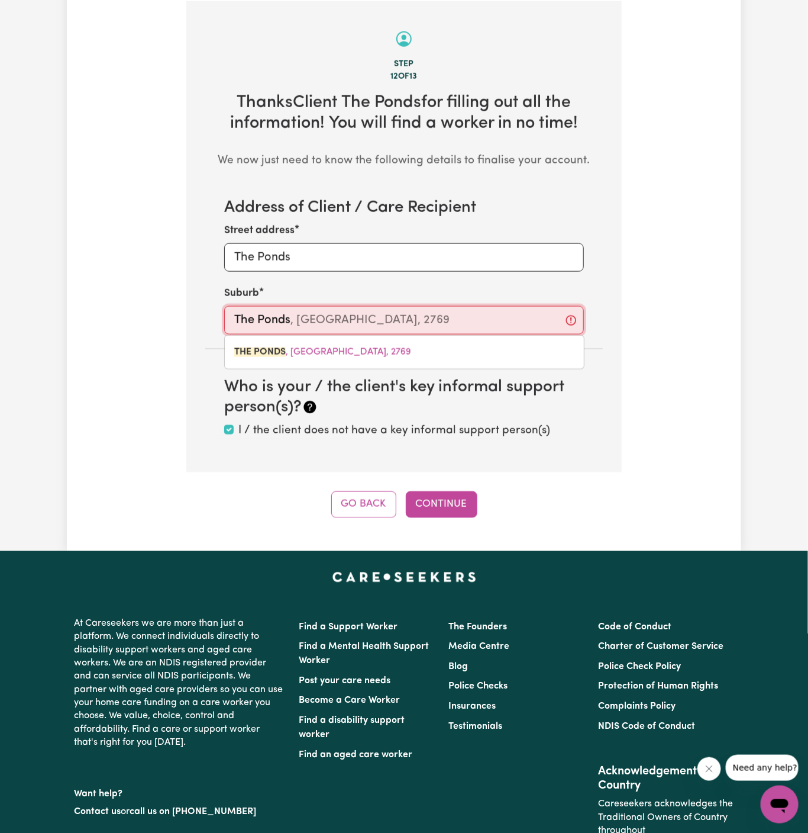
click at [350, 360] on link "THE PONDS , New South Wales, 2769" at bounding box center [404, 352] width 359 height 24
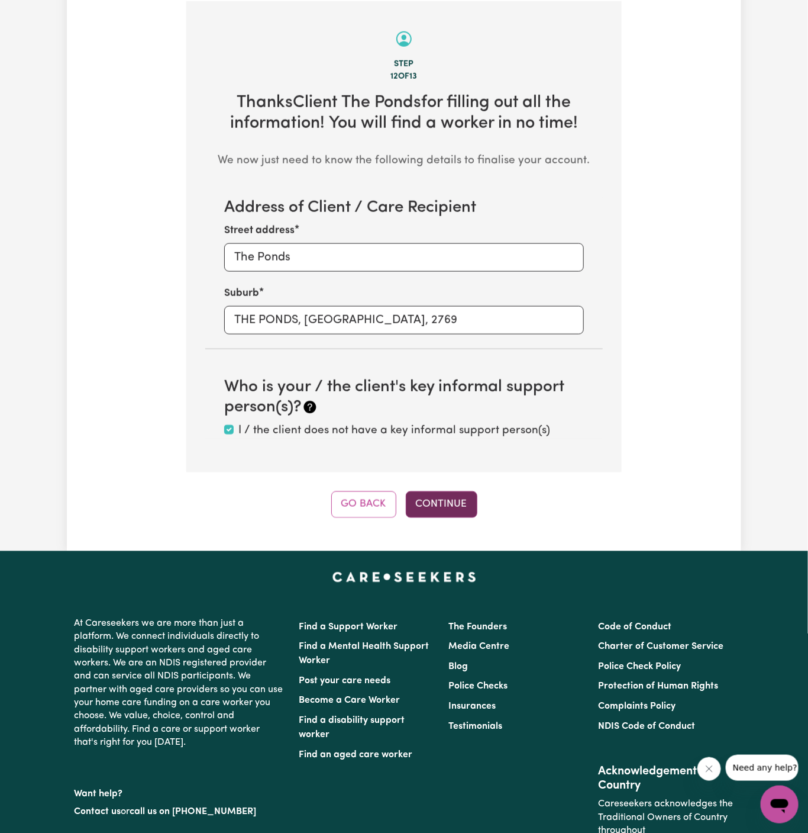
click at [452, 499] on button "Continue" at bounding box center [442, 504] width 72 height 26
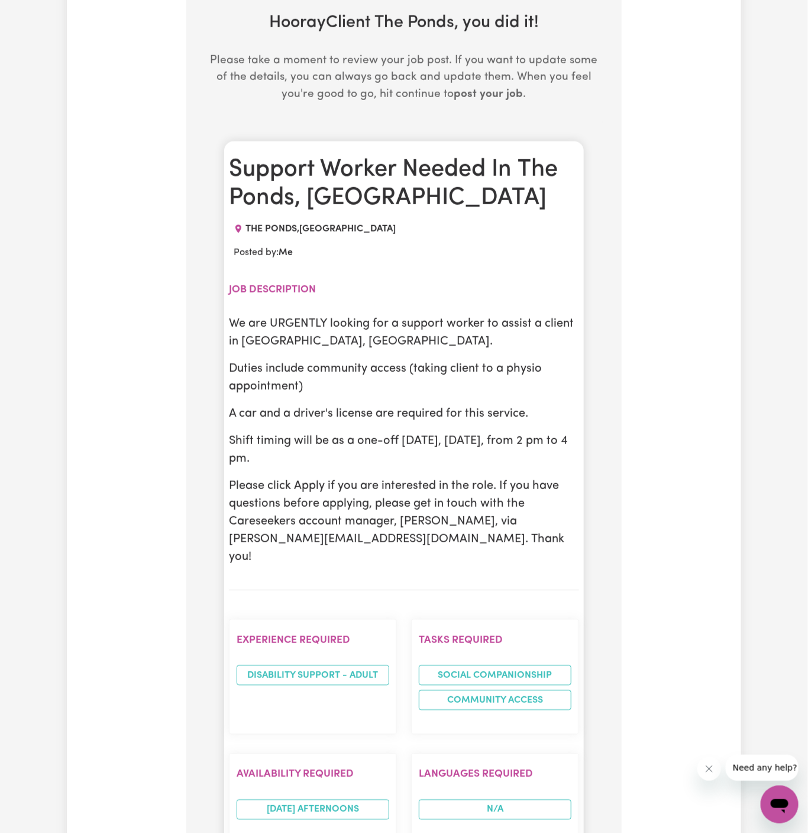
scroll to position [515, 0]
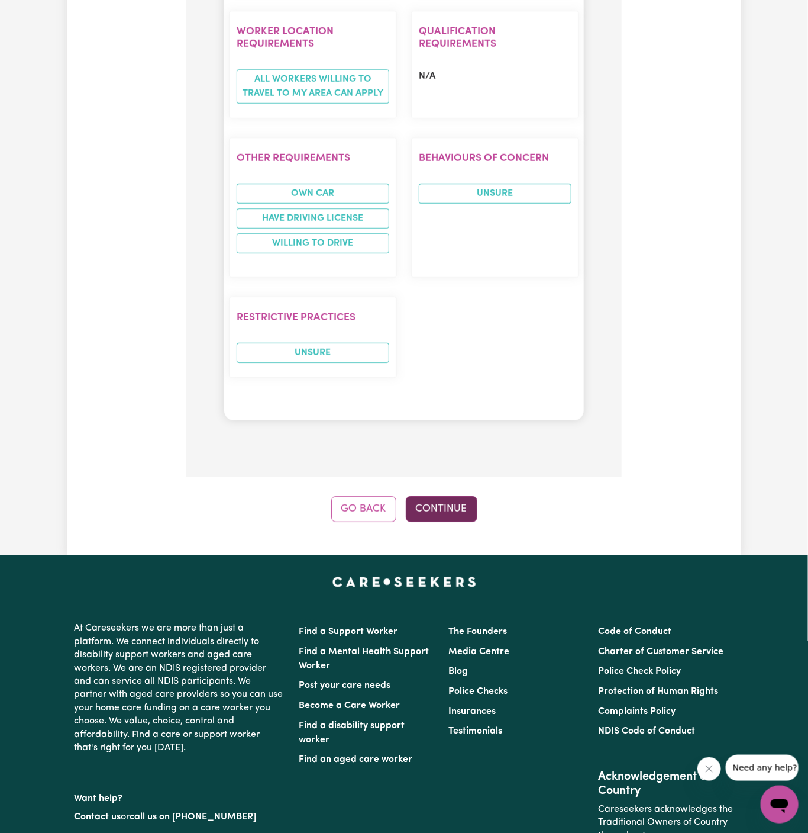
click at [444, 496] on button "Continue" at bounding box center [442, 509] width 72 height 26
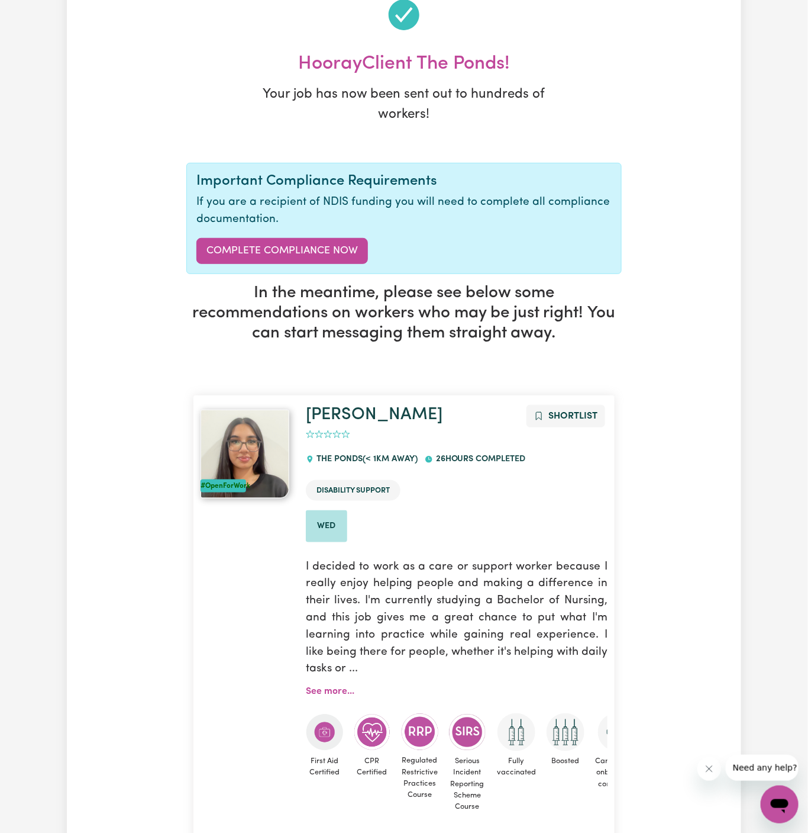
scroll to position [0, 0]
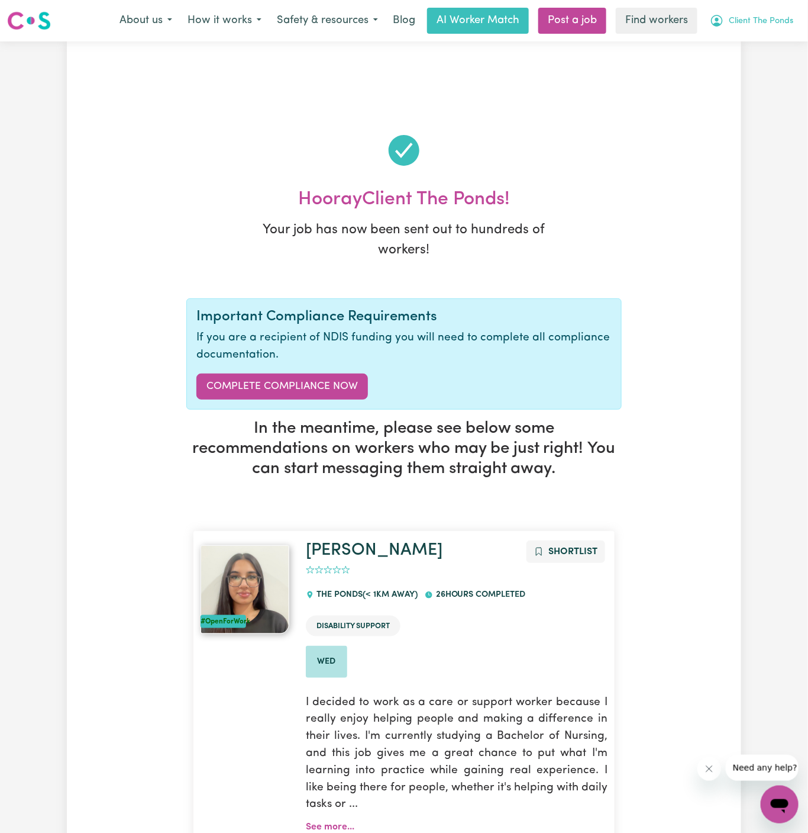
click at [767, 22] on span "Client The Ponds" at bounding box center [761, 21] width 64 height 13
click at [765, 49] on link "My Dashboard" at bounding box center [753, 46] width 93 height 22
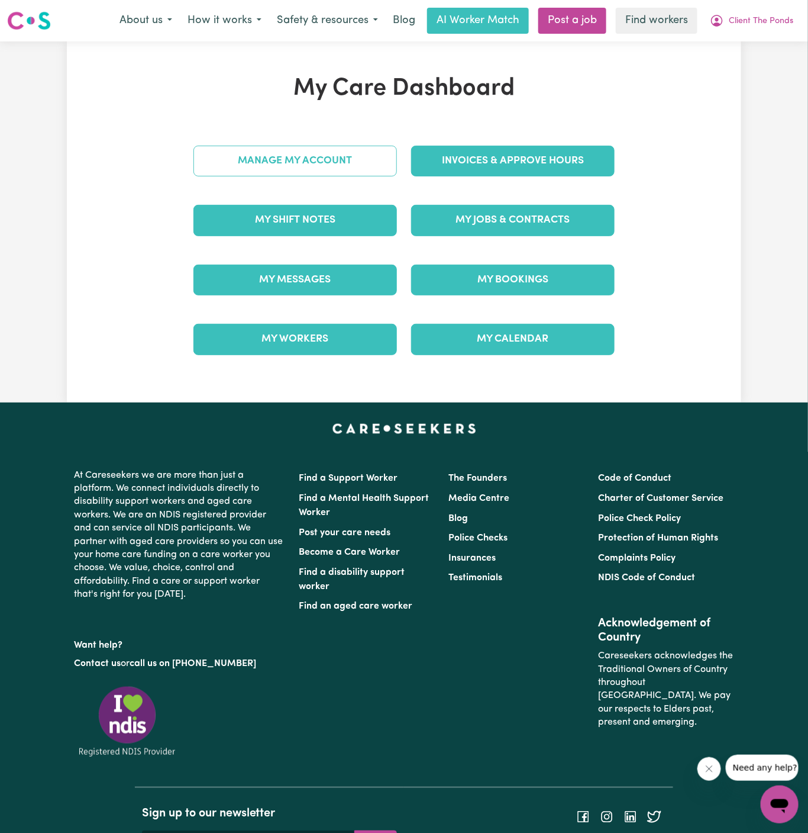
click at [351, 164] on div "Manage My Account" at bounding box center [295, 160] width 218 height 59
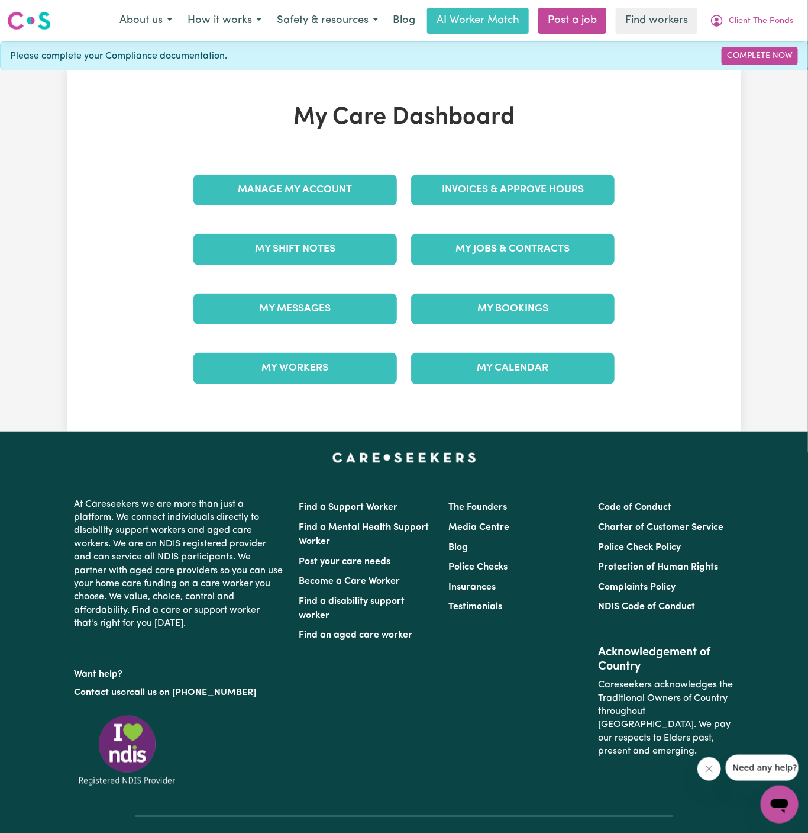
click at [351, 164] on div "Manage My Account" at bounding box center [295, 189] width 218 height 59
click at [351, 189] on link "Manage My Account" at bounding box center [295, 190] width 204 height 31
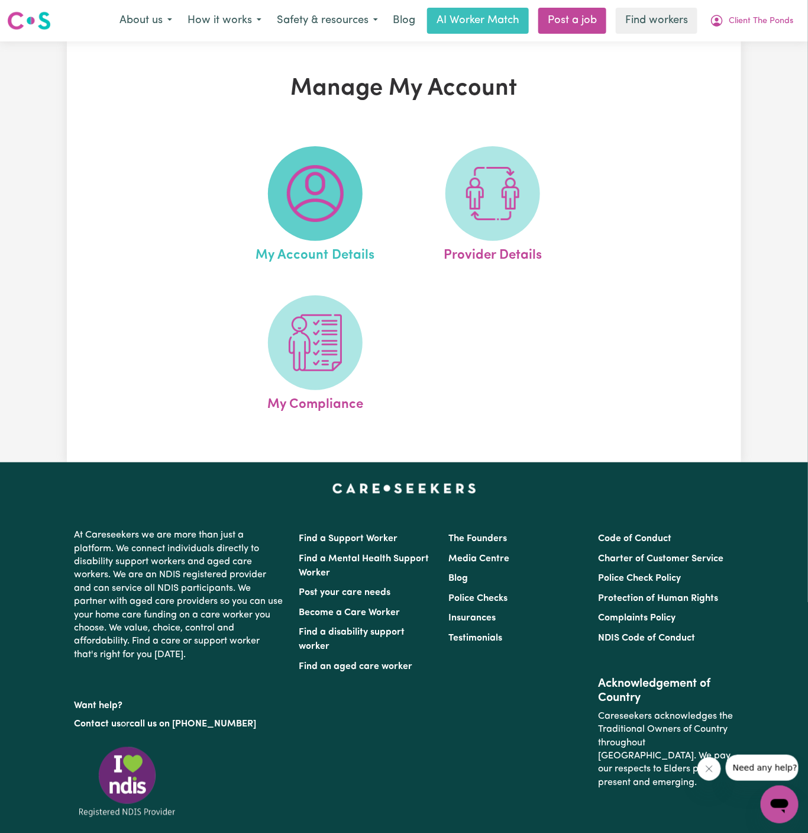
click at [317, 190] on img at bounding box center [315, 193] width 57 height 57
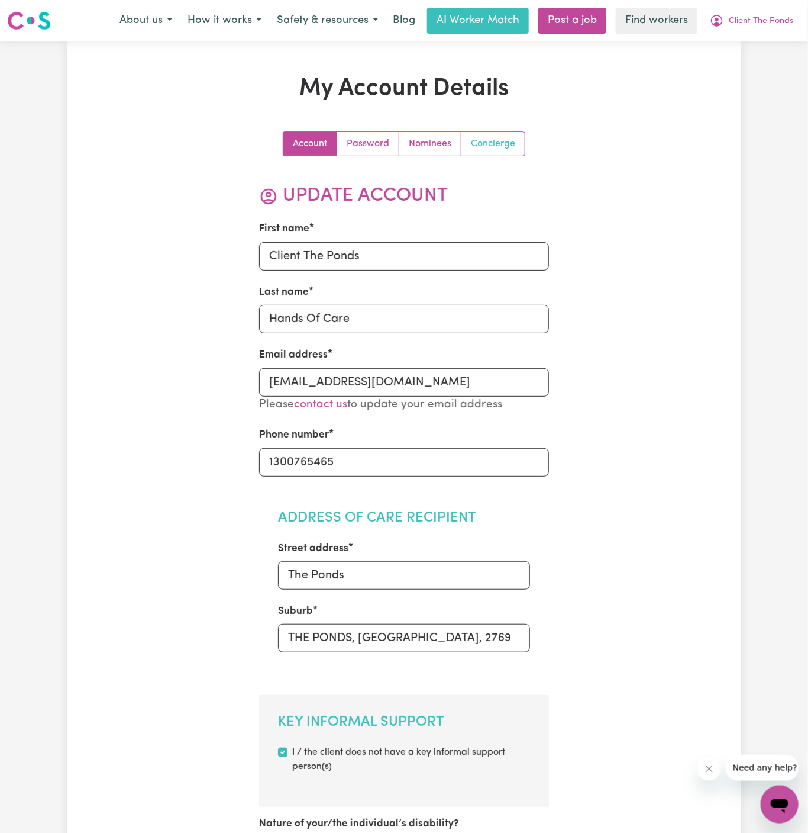
click at [485, 153] on link "Concierge" at bounding box center [493, 144] width 63 height 24
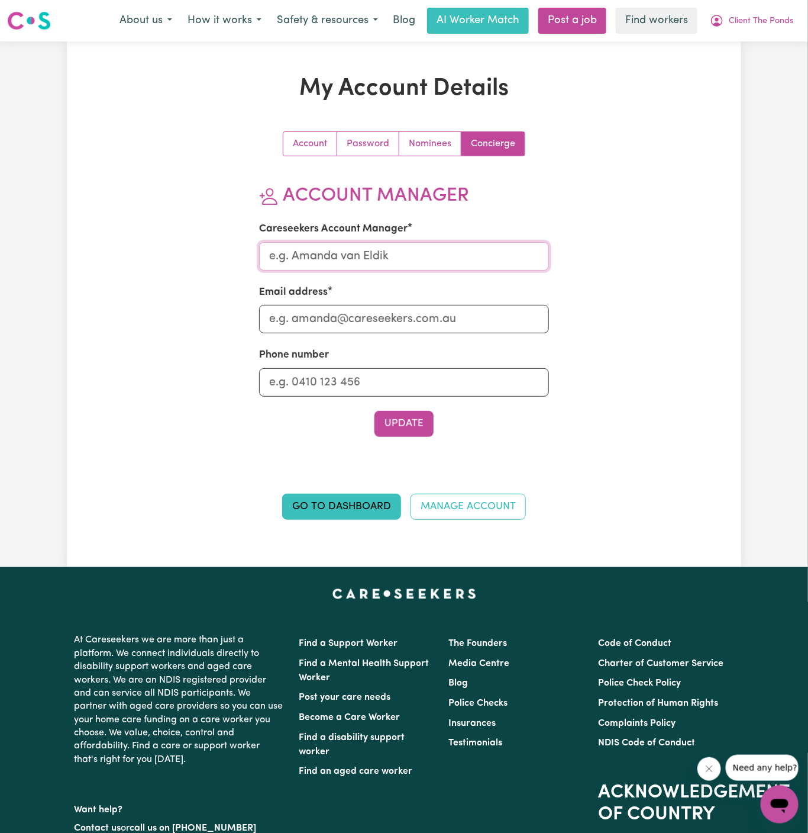
click at [440, 255] on input "Careseekers Account Manager" at bounding box center [404, 256] width 291 height 28
type input "Dyan"
click at [403, 341] on section "Account Manager Careseekers Account Manager Dyan Email address Phone number Upd…" at bounding box center [404, 311] width 291 height 252
click at [449, 317] on input "Email address" at bounding box center [404, 319] width 291 height 28
type input "dyan@careseekers.com.au"
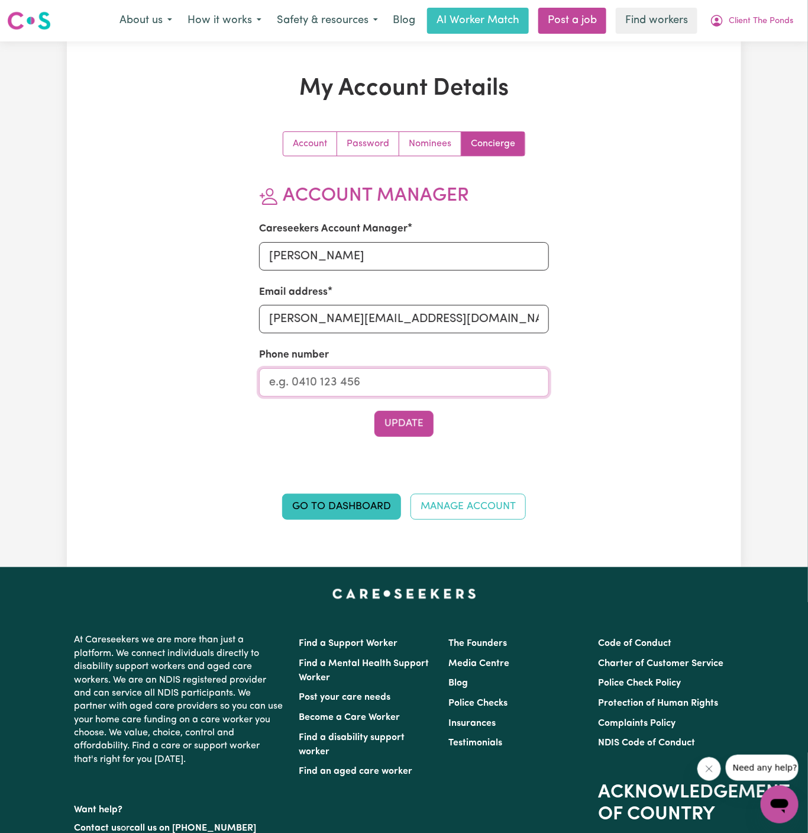
click at [422, 386] on input "Phone number" at bounding box center [404, 382] width 291 height 28
type input "1300765465"
click at [420, 418] on button "Update" at bounding box center [404, 424] width 59 height 26
click at [765, 22] on span "Client The Ponds" at bounding box center [761, 21] width 64 height 13
click at [762, 51] on link "My Dashboard" at bounding box center [753, 46] width 93 height 22
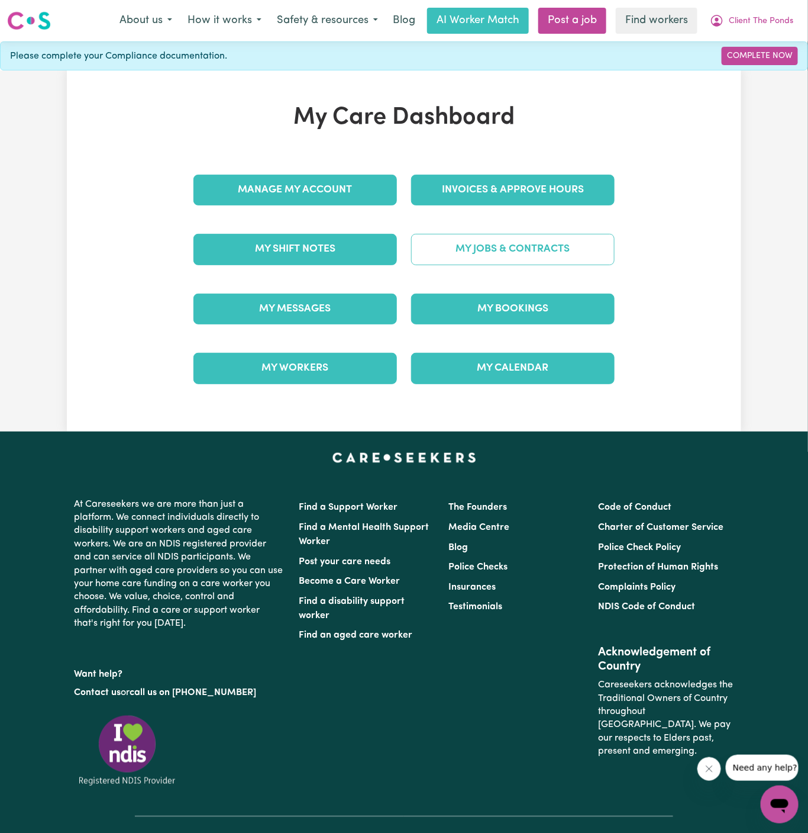
click at [482, 257] on link "My Jobs & Contracts" at bounding box center [513, 249] width 204 height 31
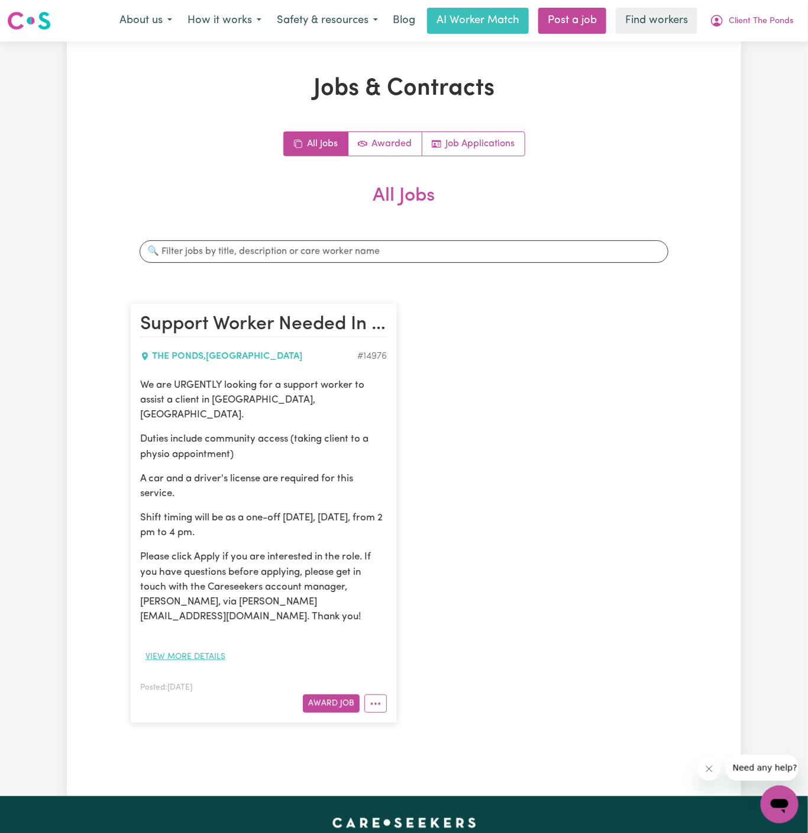
click at [209, 647] on button "View more details" at bounding box center [185, 656] width 91 height 18
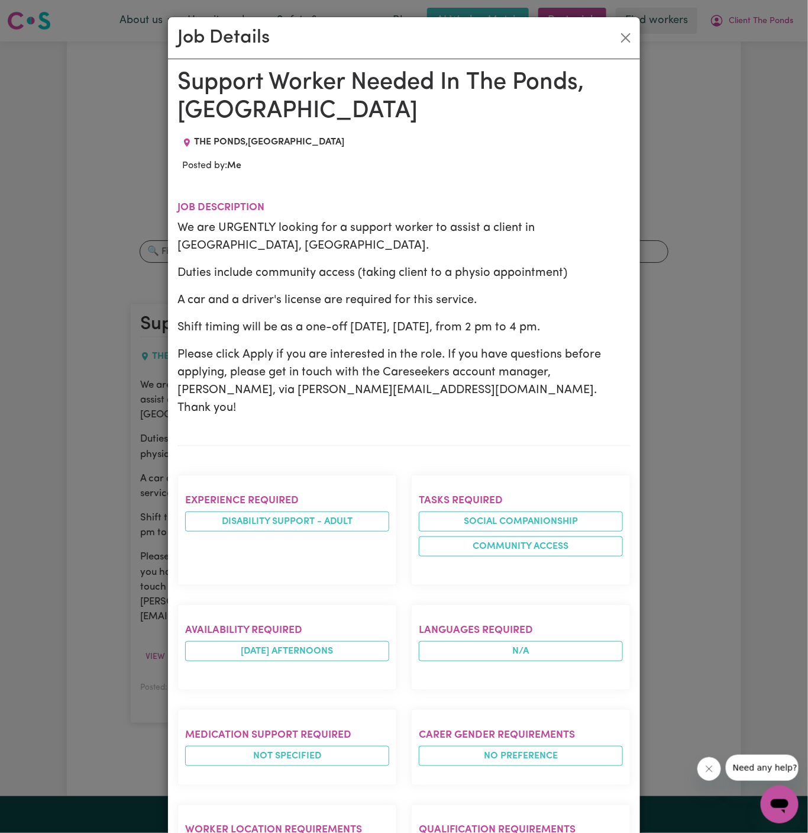
click at [304, 230] on p "We are URGENTLY looking for a support worker to assist a client in The Ponds, N…" at bounding box center [404, 237] width 453 height 36
drag, startPoint x: 177, startPoint y: 229, endPoint x: 624, endPoint y: 315, distance: 455.6
click at [624, 315] on div "We are URGENTLY looking for a support worker to assist a client in The Ponds, N…" at bounding box center [404, 318] width 453 height 198
copy div "We are URGENTLY looking for a support worker to assist a client in The Ponds, N…"
click at [621, 38] on button "Close" at bounding box center [626, 37] width 19 height 19
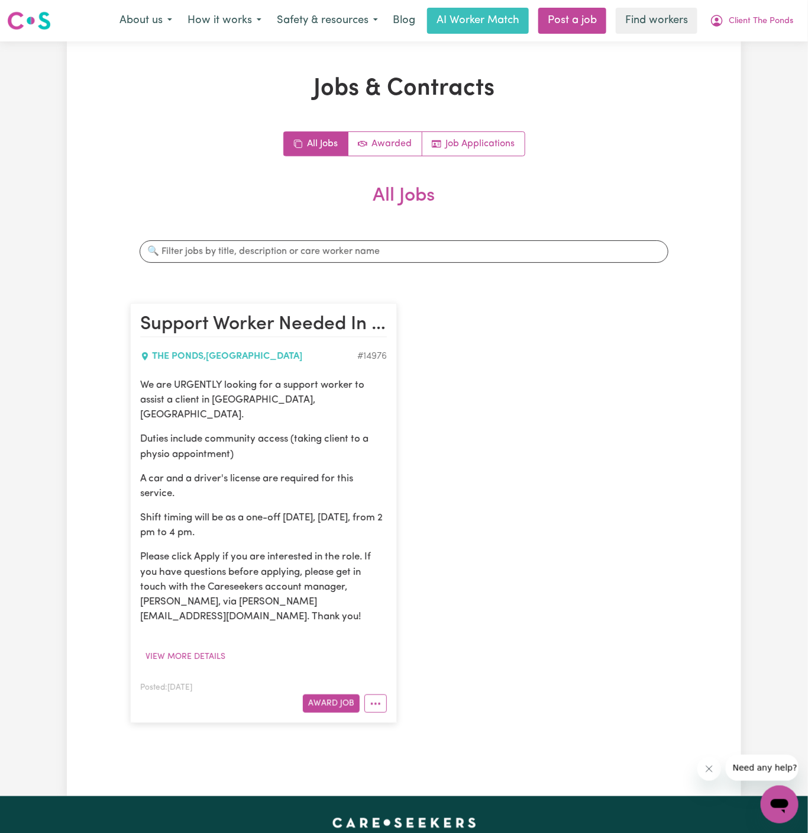
click at [386, 433] on p "Duties include community access (taking client to a physio appointment)" at bounding box center [263, 446] width 247 height 30
drag, startPoint x: 334, startPoint y: 524, endPoint x: 135, endPoint y: 375, distance: 248.6
click at [135, 375] on article "Support Worker Needed In The Ponds, NSW THE PONDS , New South Wales # 14976 We …" at bounding box center [263, 513] width 267 height 420
copy div "We are URGENTLY looking for a support worker to assist a client in The Ponds, N…"
click at [775, 22] on span "Client The Ponds" at bounding box center [761, 21] width 64 height 13
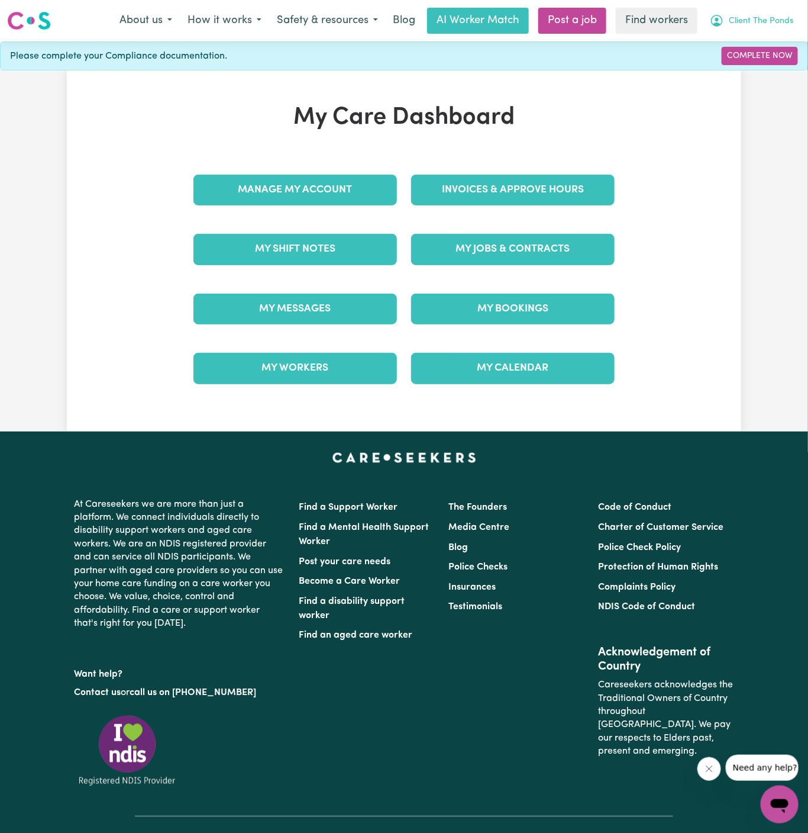
click at [767, 26] on span "Client The Ponds" at bounding box center [761, 21] width 64 height 13
click at [750, 53] on link "My Dashboard" at bounding box center [753, 46] width 93 height 22
click at [640, 162] on div "My Care Dashboard Manage My Account Invoices & Approve Hours My Shift Notes My …" at bounding box center [404, 251] width 675 height 295
click at [764, 24] on span "Client The Ponds" at bounding box center [761, 21] width 64 height 13
click at [759, 66] on link "Logout" at bounding box center [753, 68] width 93 height 22
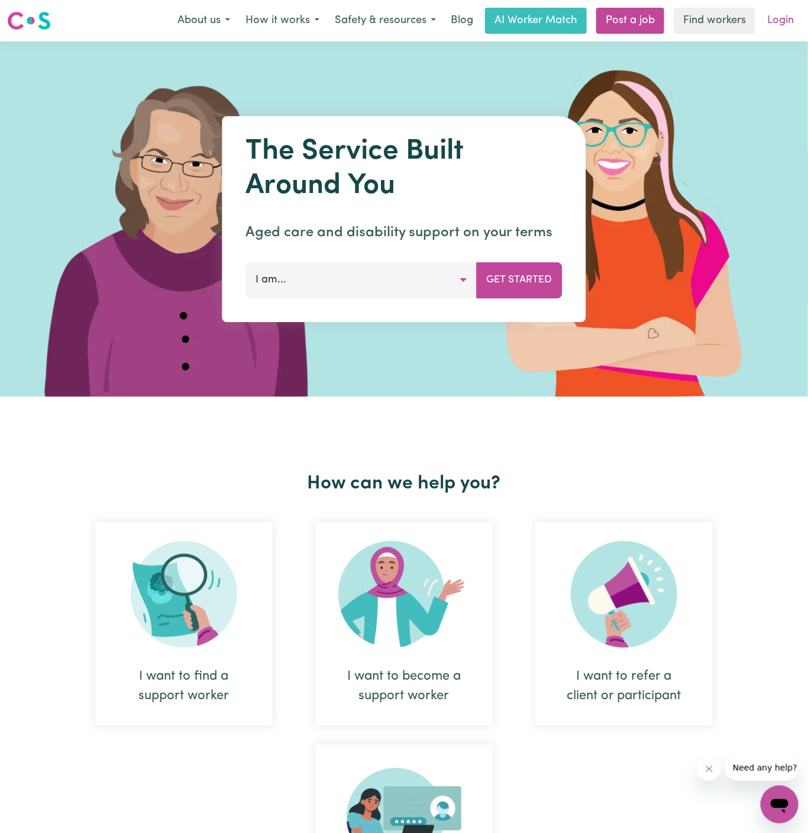
click at [781, 18] on link "Login" at bounding box center [780, 21] width 41 height 26
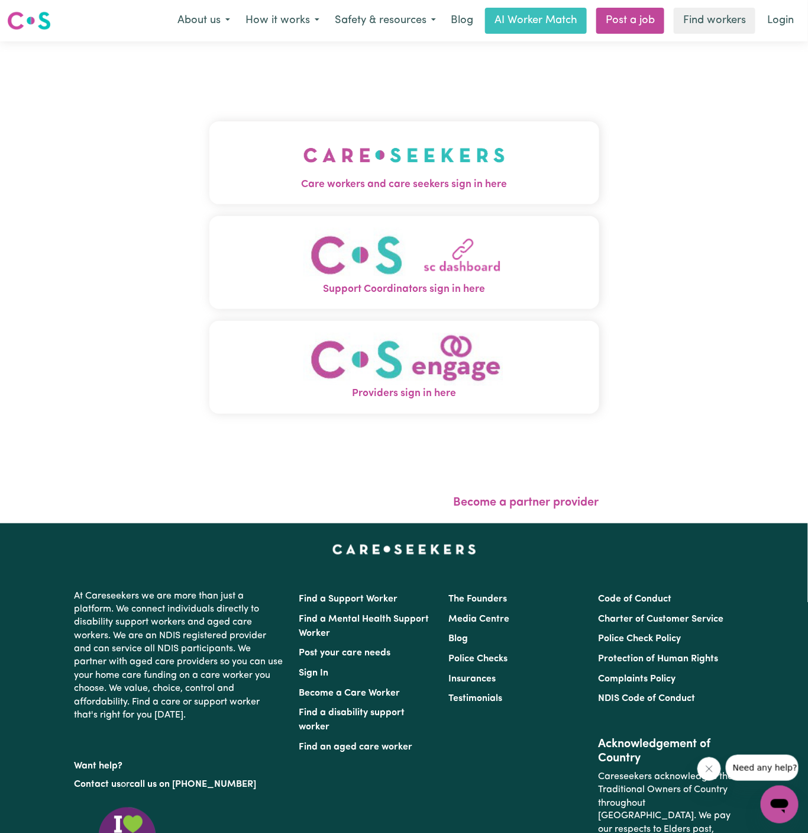
click at [386, 150] on img "Care workers and care seekers sign in here" at bounding box center [405, 155] width 202 height 44
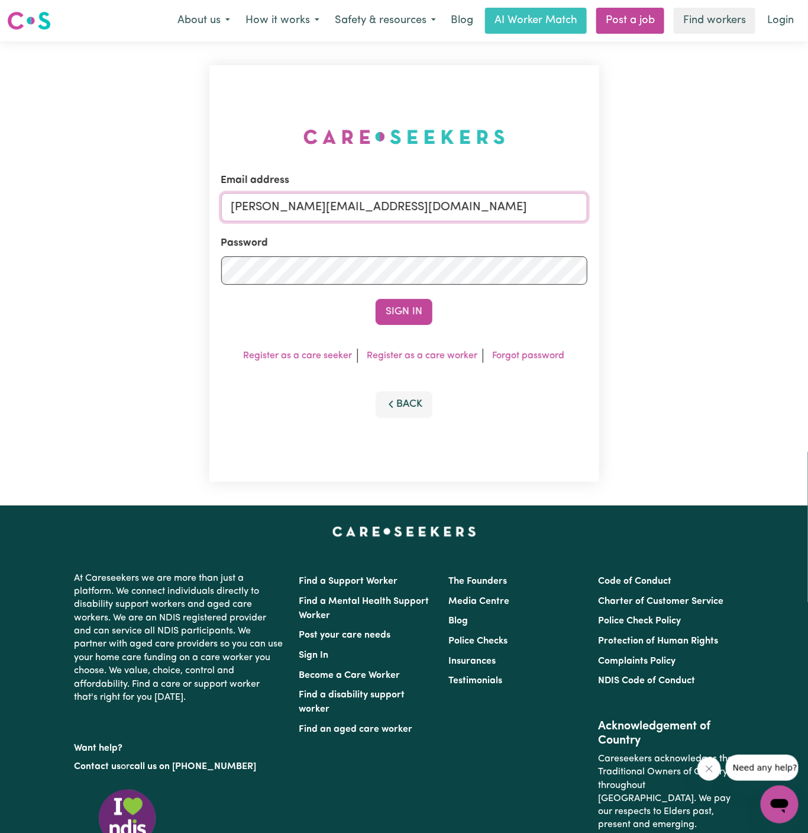
drag, startPoint x: 386, startPoint y: 150, endPoint x: 445, endPoint y: 193, distance: 72.8
click at [445, 193] on input "dyan@careseekers.com.au" at bounding box center [404, 207] width 366 height 28
click at [457, 214] on input "dyan@careseekers.com.au" at bounding box center [404, 207] width 366 height 28
click at [455, 223] on form "Email address dyan@careseekers.com.au Password Sign In" at bounding box center [404, 249] width 366 height 152
click at [482, 200] on input "dyan@careseekers.com.au" at bounding box center [404, 207] width 366 height 28
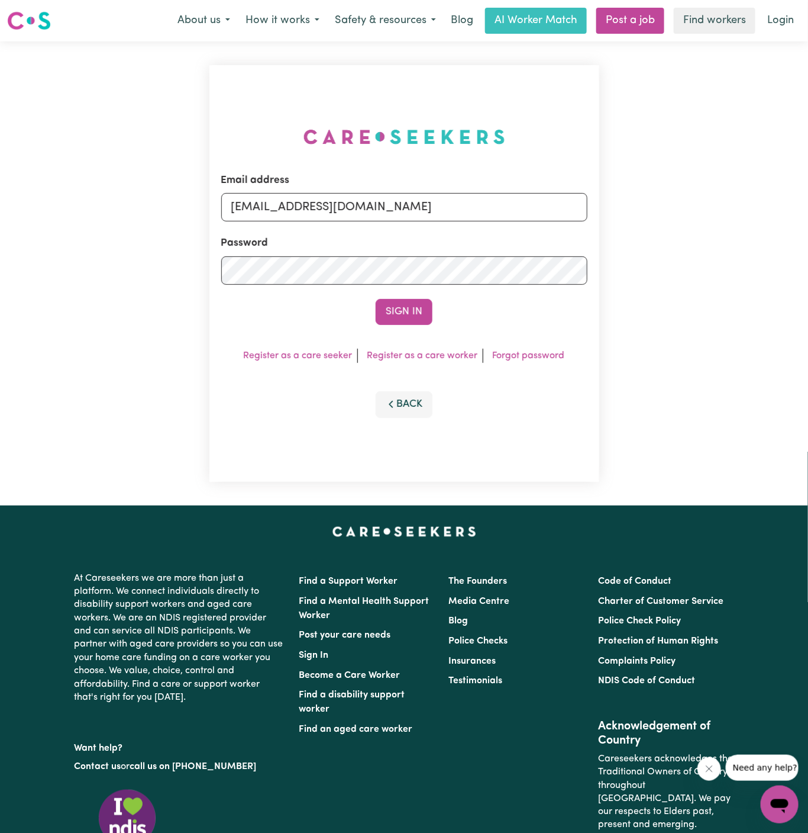
drag, startPoint x: 293, startPoint y: 210, endPoint x: 802, endPoint y: 208, distance: 508.9
click at [802, 208] on div "Email address superuser~NicolinaAbignanoKNC@careseekers.com.au Password Sign In…" at bounding box center [404, 273] width 808 height 464
type input "superuser~ClientThePondsHOC@careseekers.com.au"
click at [376, 299] on button "Sign In" at bounding box center [404, 312] width 57 height 26
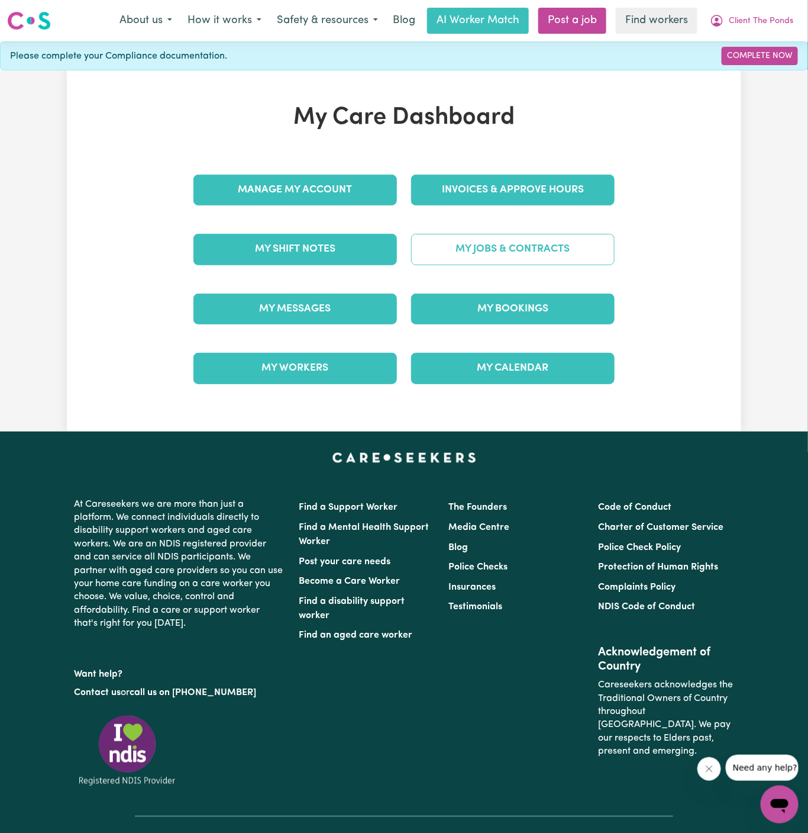
click at [515, 244] on link "My Jobs & Contracts" at bounding box center [513, 249] width 204 height 31
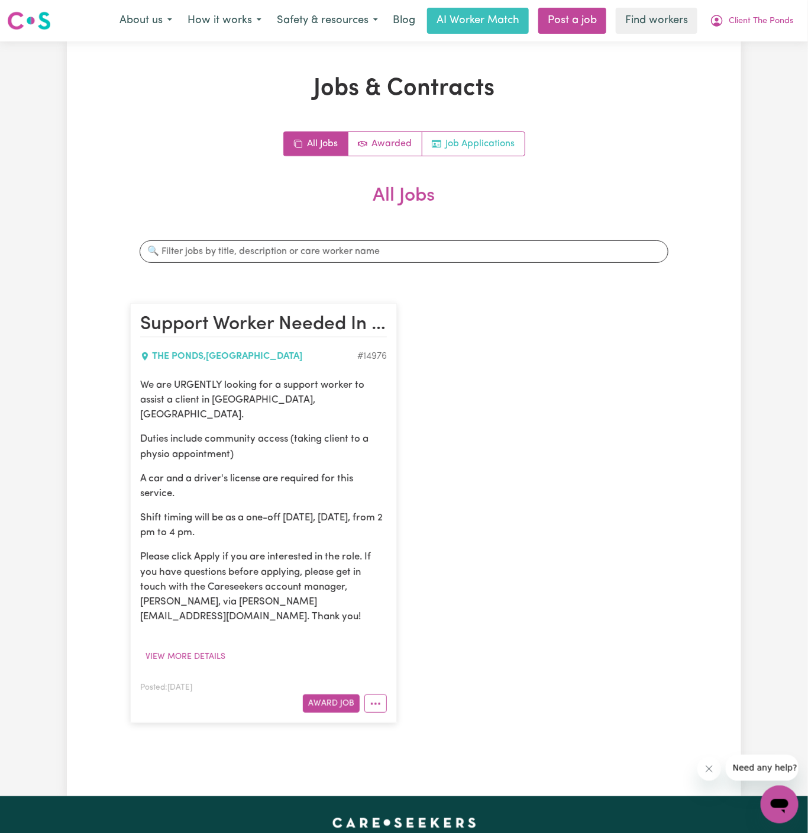
click at [496, 144] on link "Job Applications" at bounding box center [473, 144] width 102 height 24
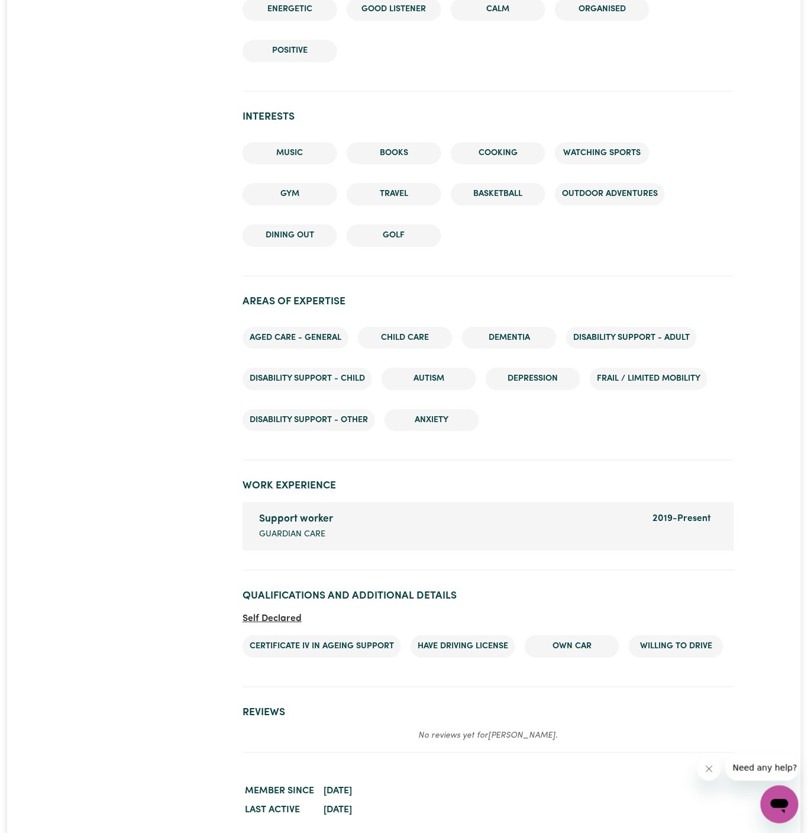
scroll to position [1379, 0]
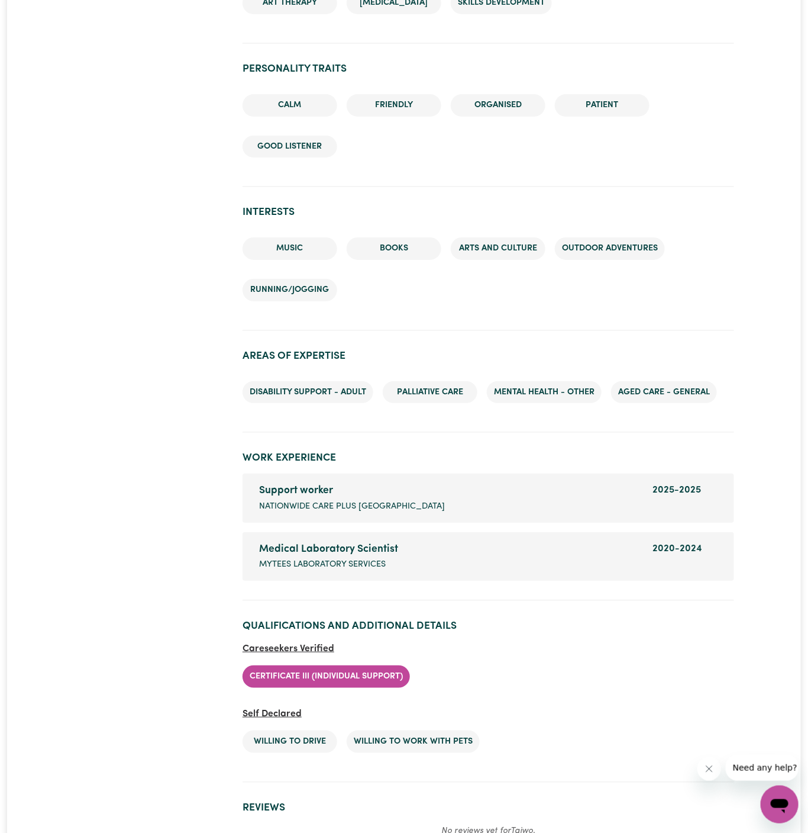
scroll to position [1544, 0]
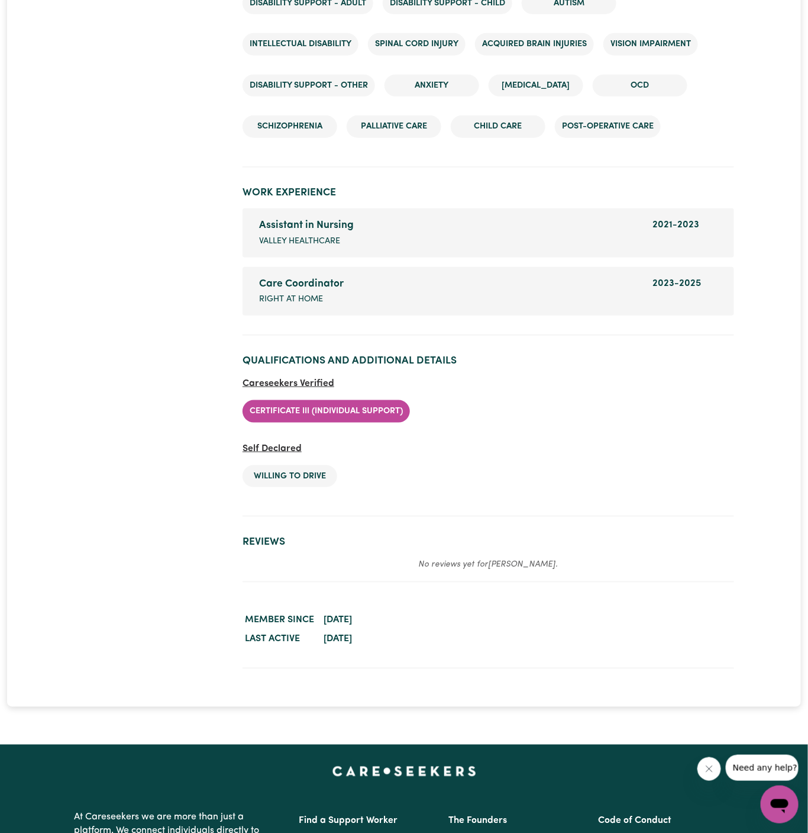
scroll to position [1855, 0]
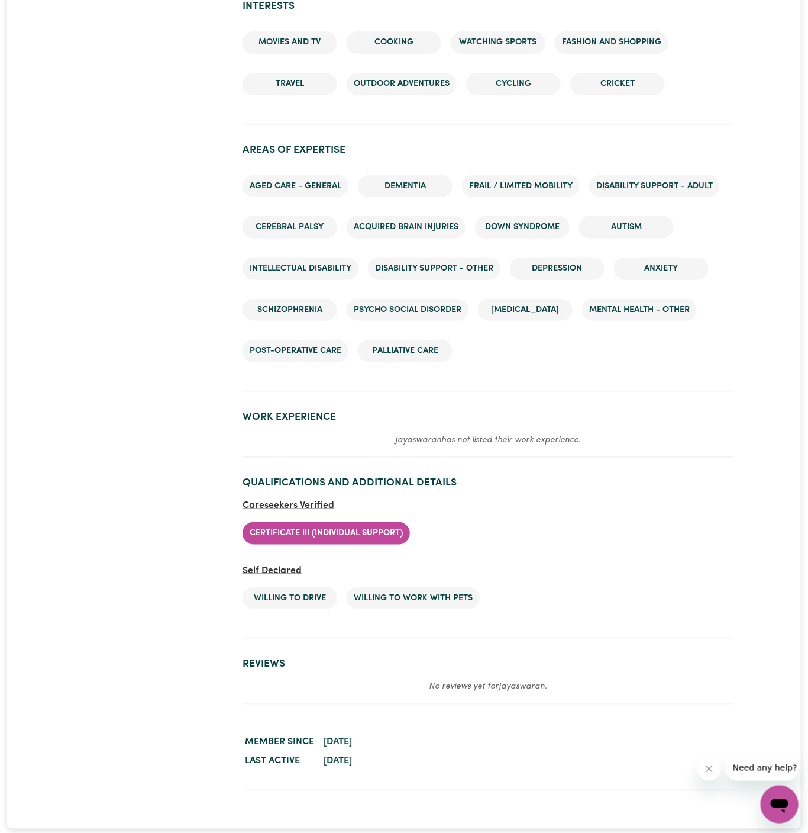
scroll to position [1867, 0]
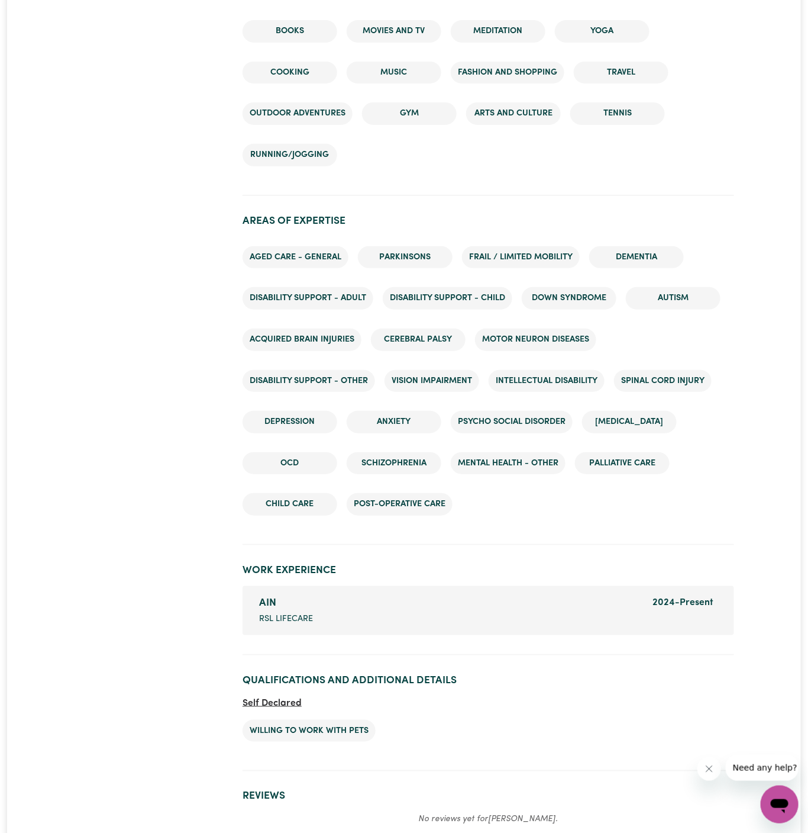
scroll to position [1847, 0]
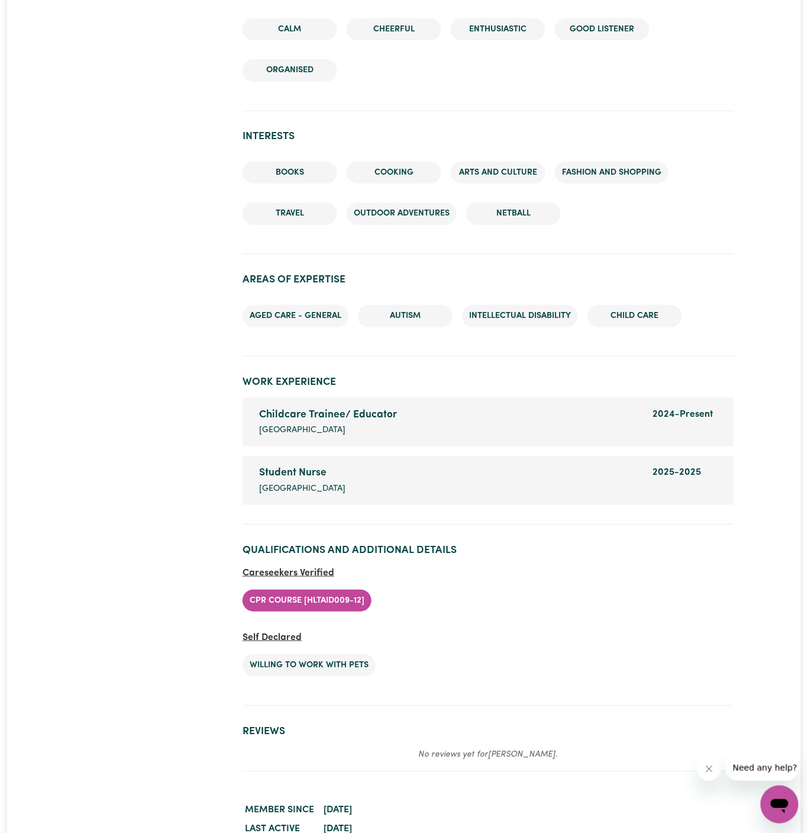
scroll to position [1690, 0]
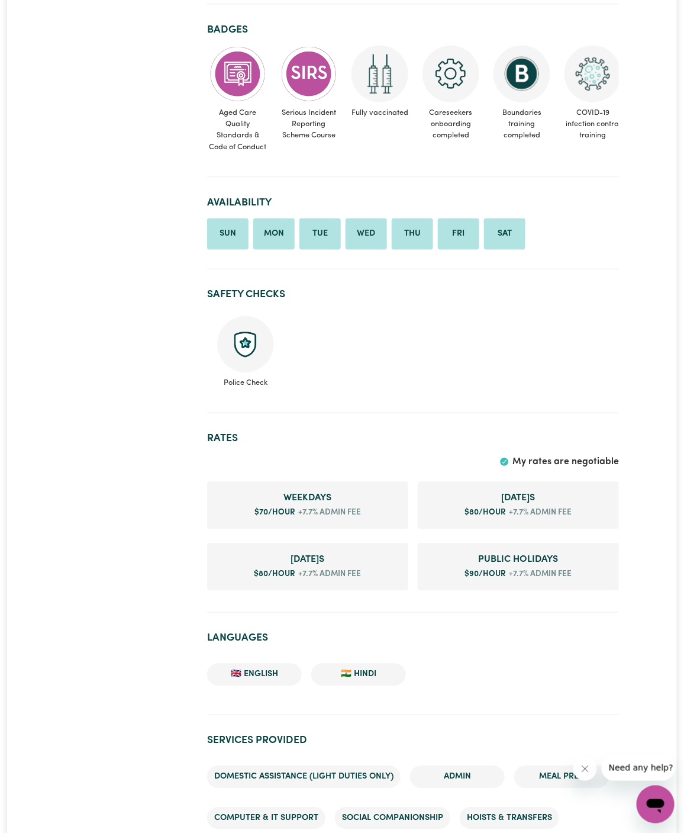
scroll to position [451, 0]
